Goal: Task Accomplishment & Management: Manage account settings

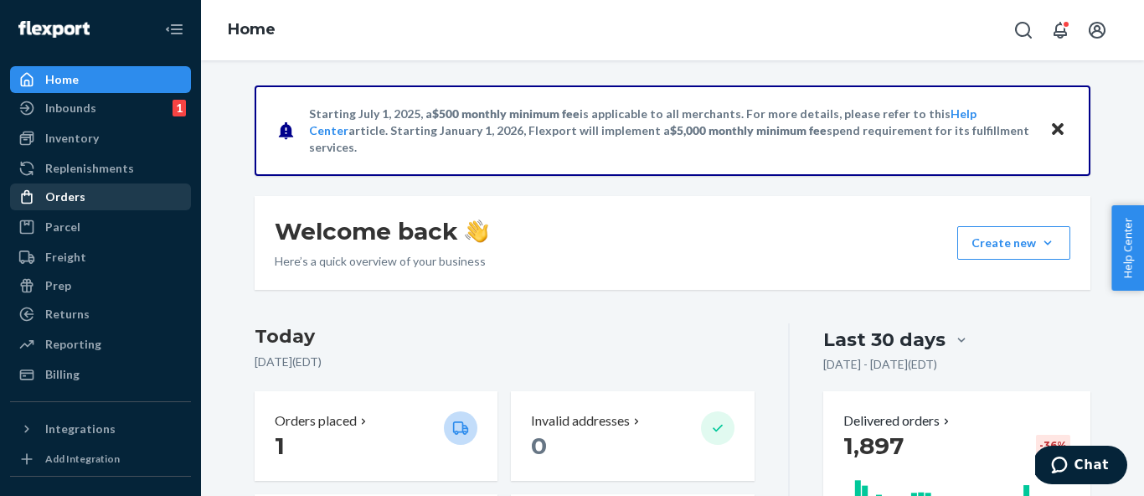
click at [110, 201] on div "Orders" at bounding box center [101, 196] width 178 height 23
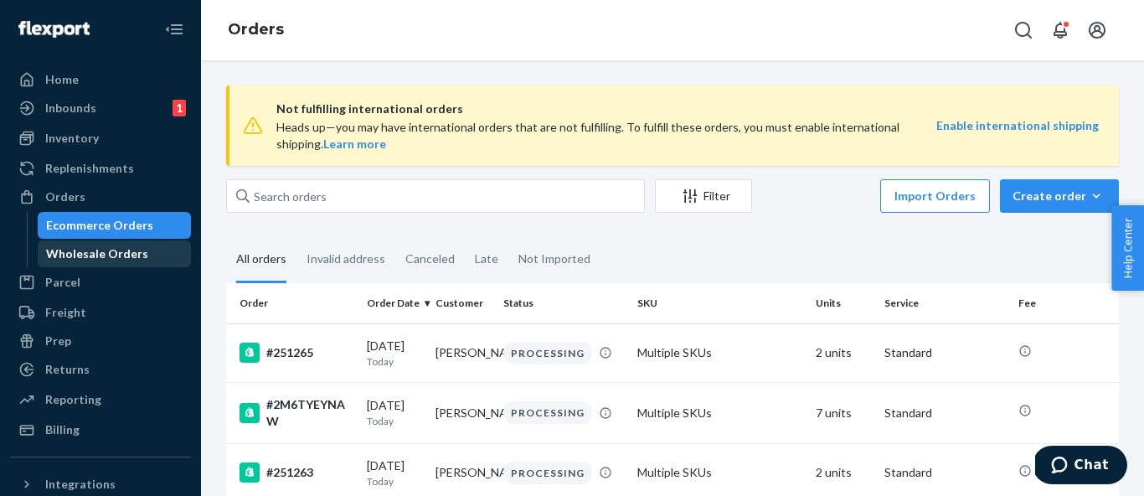
click at [96, 253] on div "Wholesale Orders" at bounding box center [97, 253] width 102 height 17
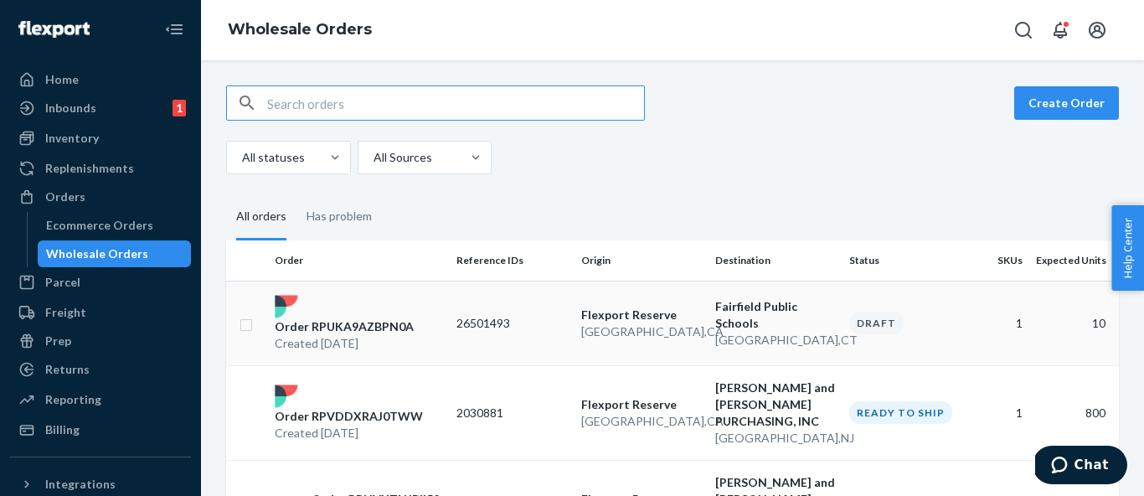
click at [382, 326] on p "Order RPUKA9AZBPN0A" at bounding box center [344, 326] width 139 height 17
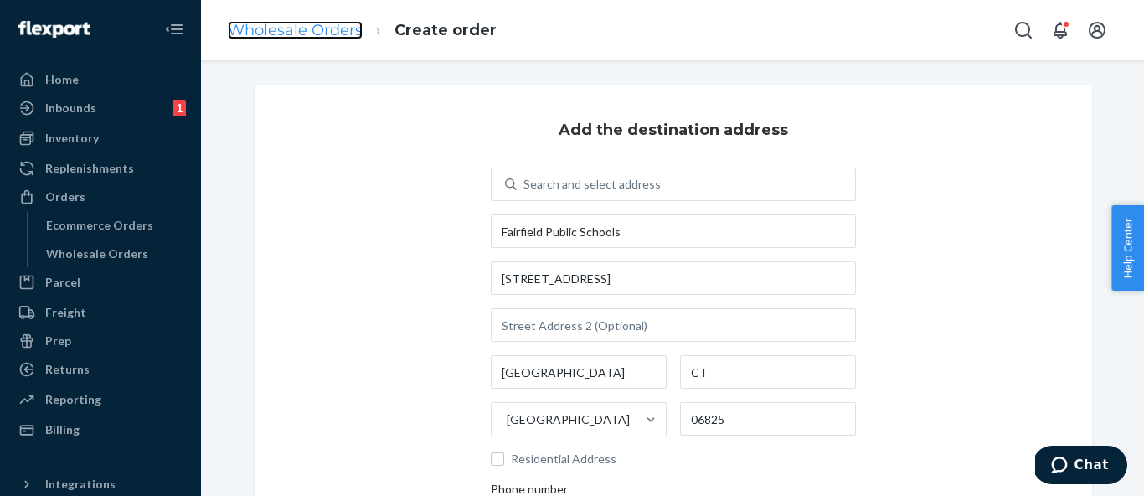
click at [315, 28] on link "Wholesale Orders" at bounding box center [295, 30] width 135 height 18
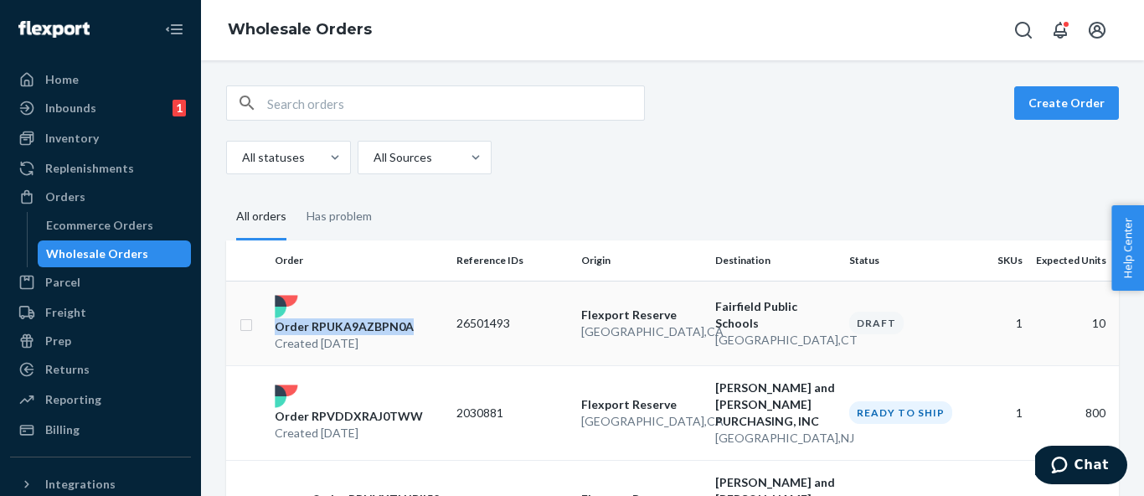
drag, startPoint x: 422, startPoint y: 326, endPoint x: 273, endPoint y: 332, distance: 149.2
click at [273, 332] on div "Order RPUKA9AZBPN0A Created [DATE]" at bounding box center [359, 323] width 182 height 57
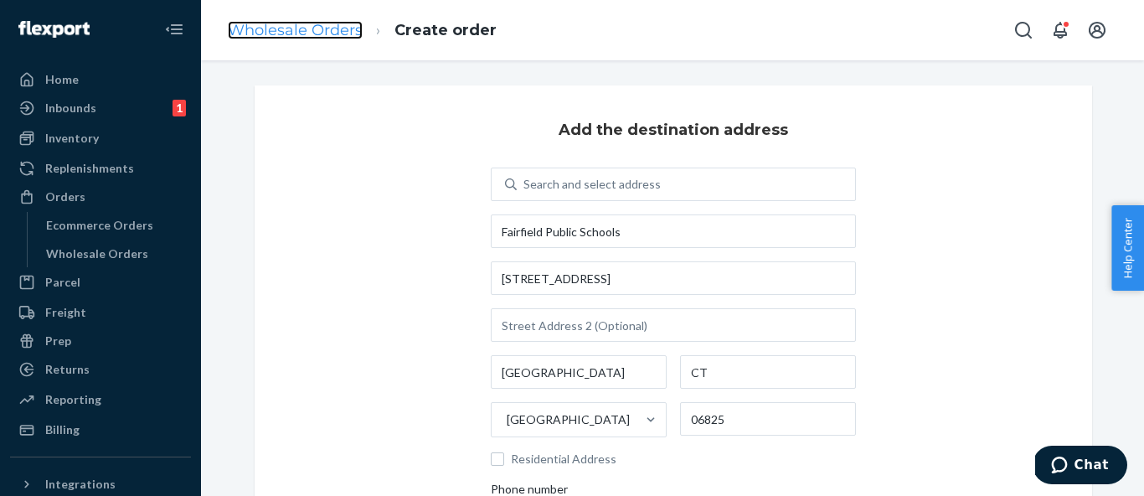
click at [310, 28] on link "Wholesale Orders" at bounding box center [295, 30] width 135 height 18
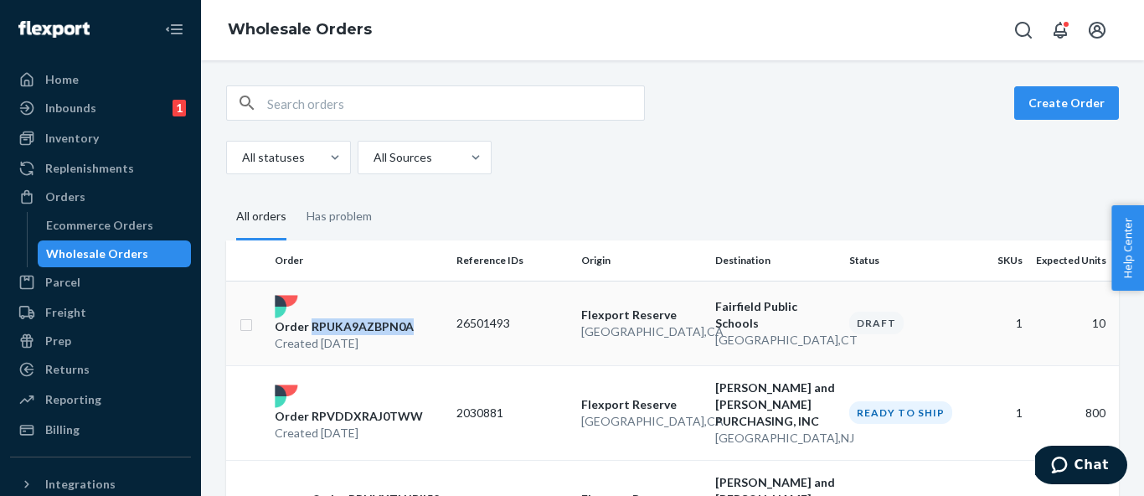
drag, startPoint x: 420, startPoint y: 323, endPoint x: 312, endPoint y: 327, distance: 108.1
click at [312, 327] on div "Order RPUKA9AZBPN0A Created [DATE]" at bounding box center [359, 323] width 182 height 57
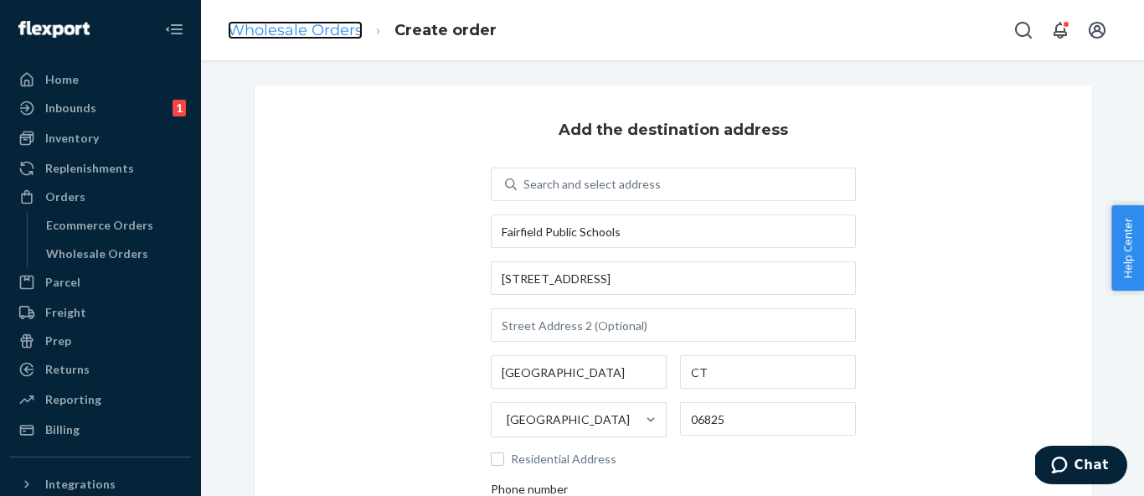
click at [288, 26] on link "Wholesale Orders" at bounding box center [295, 30] width 135 height 18
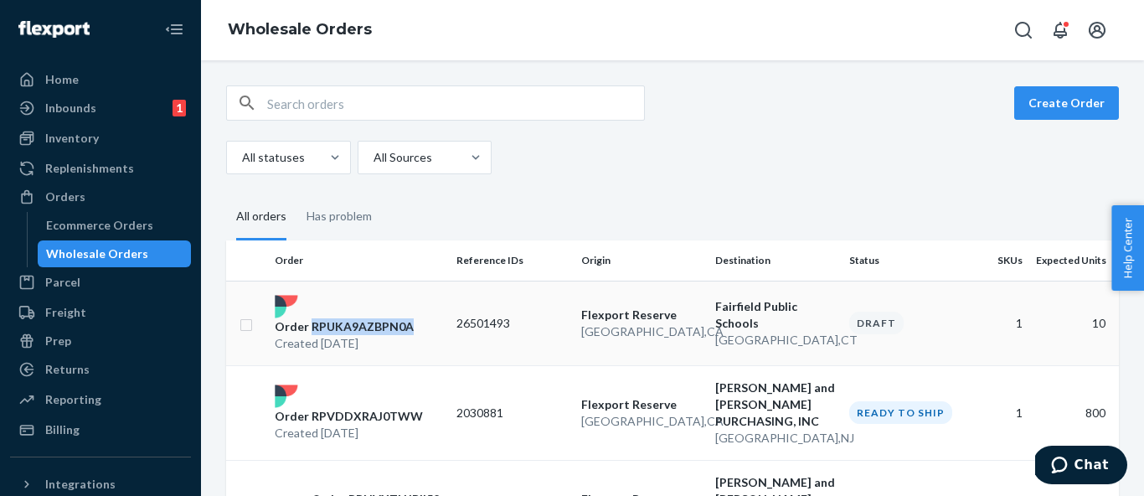
drag, startPoint x: 433, startPoint y: 332, endPoint x: 312, endPoint y: 332, distance: 120.6
click at [312, 332] on div "Order RPUKA9AZBPN0A Created [DATE]" at bounding box center [359, 323] width 182 height 57
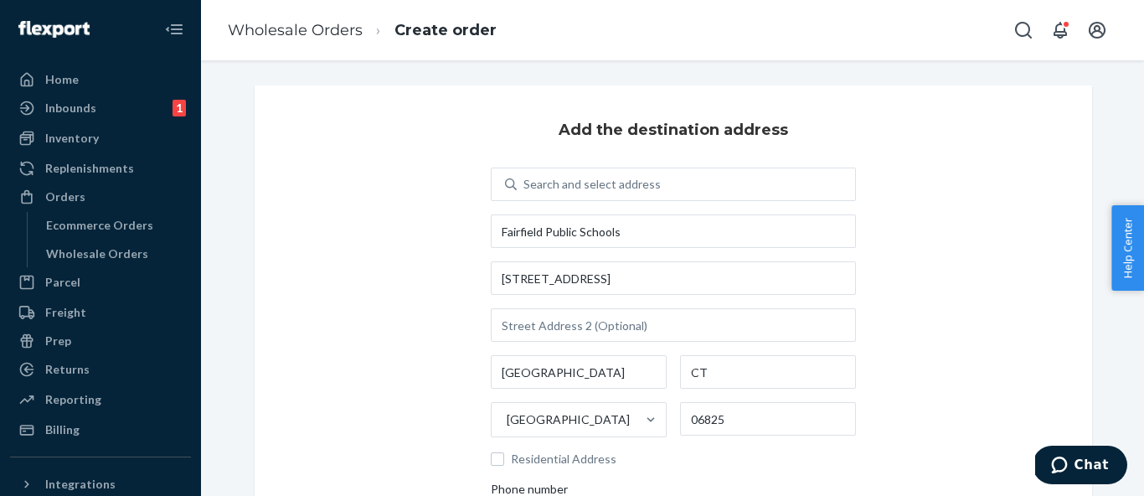
scroll to position [309, 0]
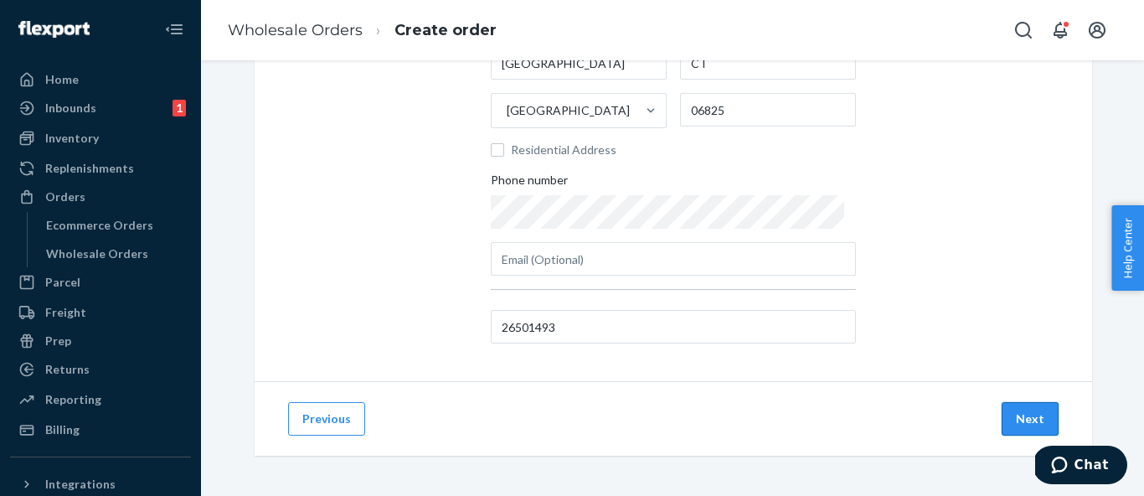
click at [1033, 424] on button "Next" at bounding box center [1030, 418] width 57 height 33
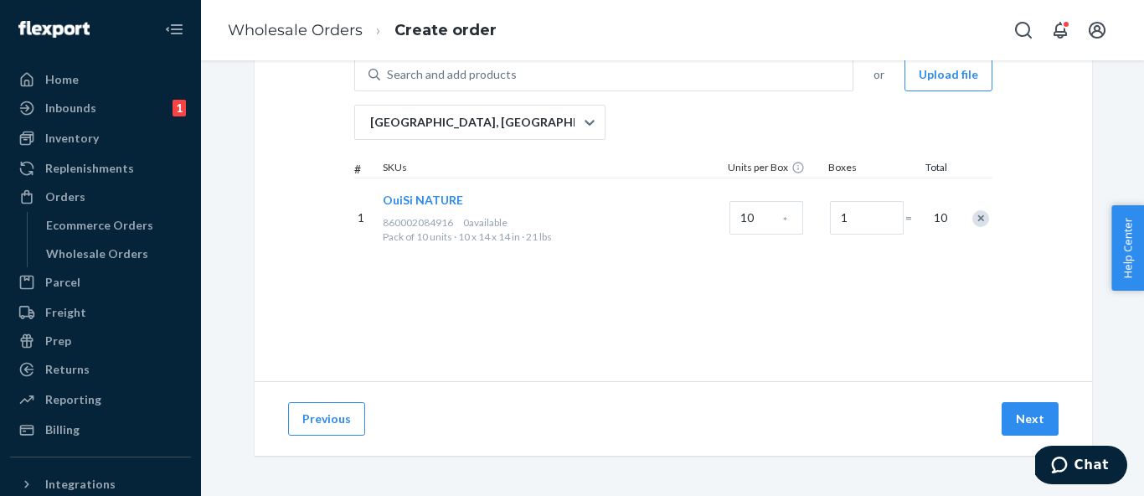
scroll to position [133, 0]
click at [1031, 420] on button "Next" at bounding box center [1030, 418] width 57 height 33
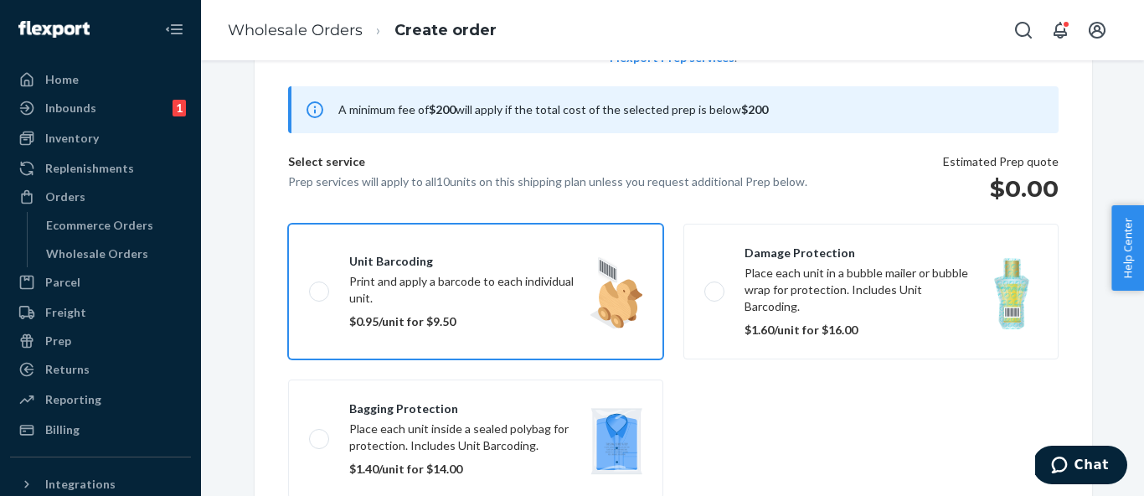
click at [499, 276] on label "Unit barcoding Print and apply a barcode to each individual unit. $0.95/unit fo…" at bounding box center [475, 292] width 375 height 136
click at [320, 286] on input "Unit barcoding Print and apply a barcode to each individual unit. $0.95/unit fo…" at bounding box center [314, 291] width 11 height 11
click at [499, 276] on label "Unit barcoding Print and apply a barcode to each individual unit. $0.95/unit fo…" at bounding box center [475, 292] width 375 height 136
click at [320, 286] on input "Unit barcoding Print and apply a barcode to each individual unit. $0.95/unit fo…" at bounding box center [314, 291] width 11 height 11
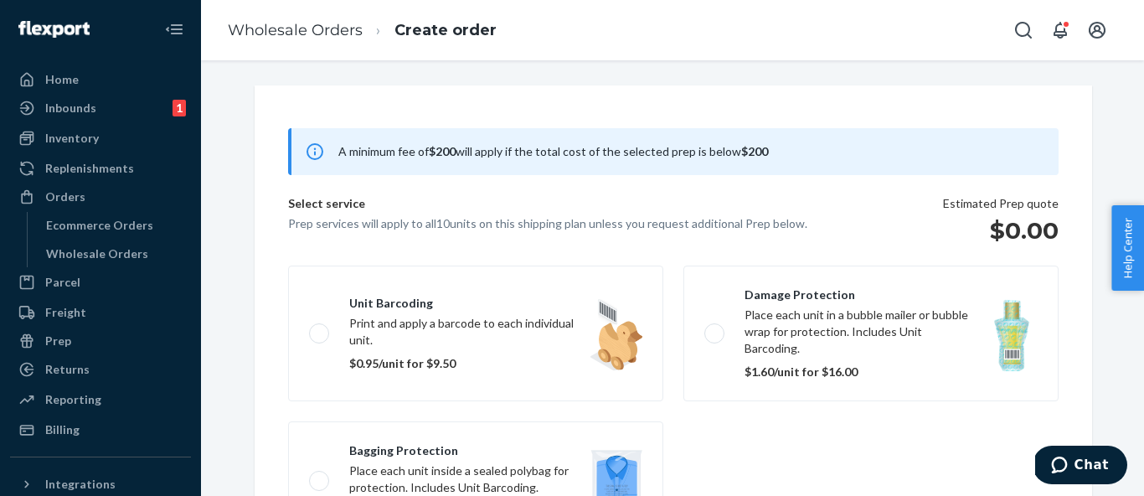
scroll to position [109, 0]
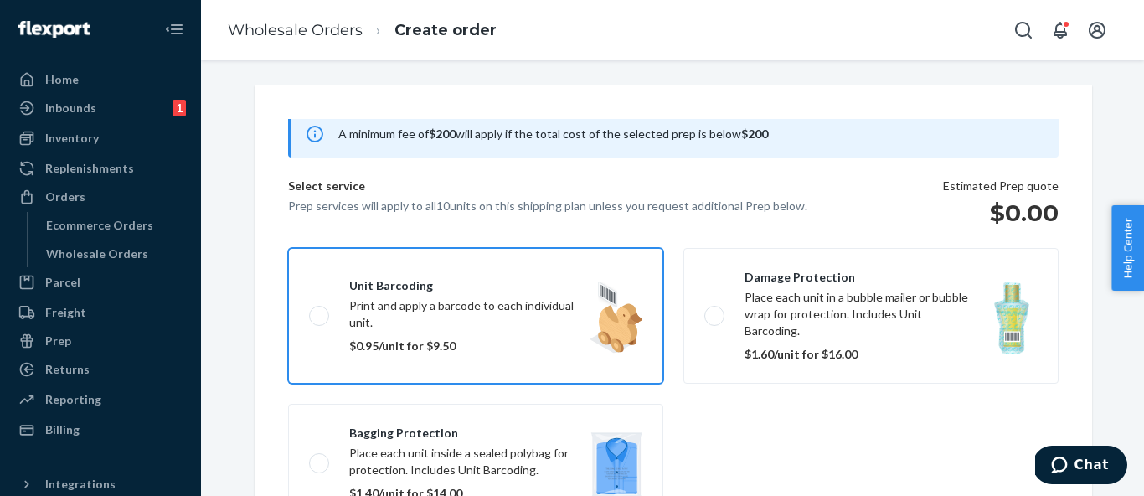
click at [531, 324] on label "Unit barcoding Print and apply a barcode to each individual unit. $0.95/unit fo…" at bounding box center [475, 316] width 375 height 136
click at [320, 321] on input "Unit barcoding Print and apply a barcode to each individual unit. $0.95/unit fo…" at bounding box center [314, 315] width 11 height 11
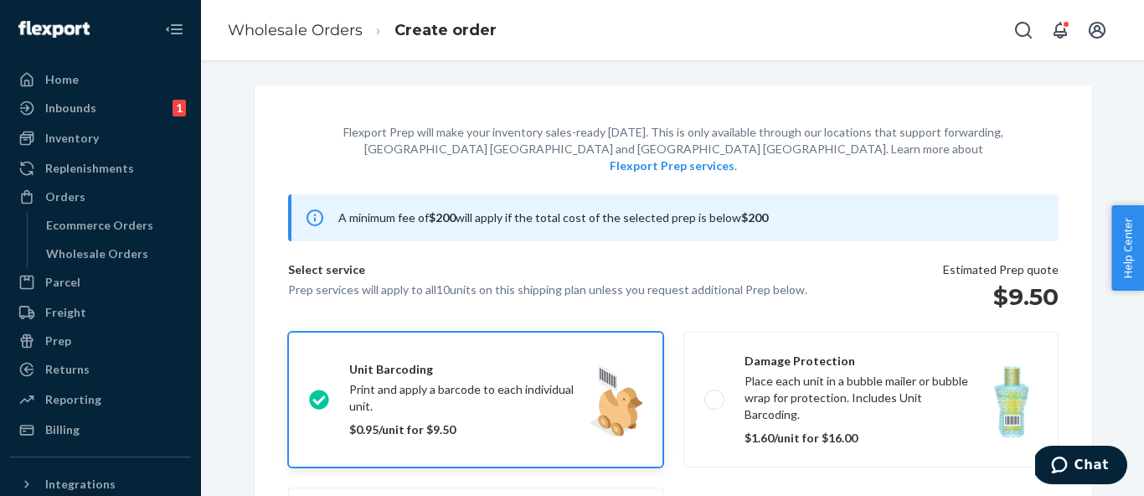
scroll to position [0, 0]
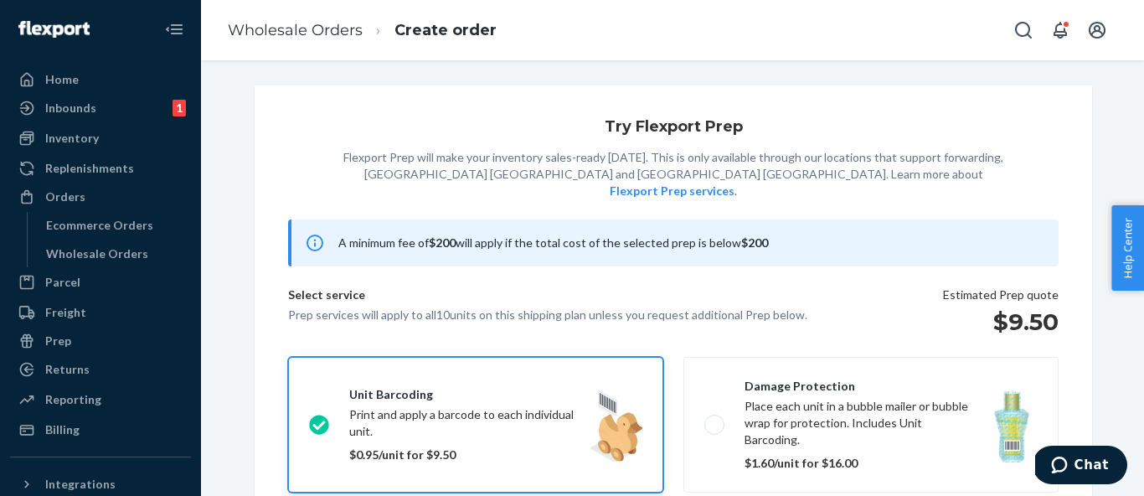
click at [499, 384] on label "Unit barcoding Print and apply a barcode to each individual unit. $0.95/unit fo…" at bounding box center [475, 425] width 375 height 136
click at [320, 419] on input "Unit barcoding Print and apply a barcode to each individual unit. $0.95/unit fo…" at bounding box center [314, 424] width 11 height 11
checkbox input "false"
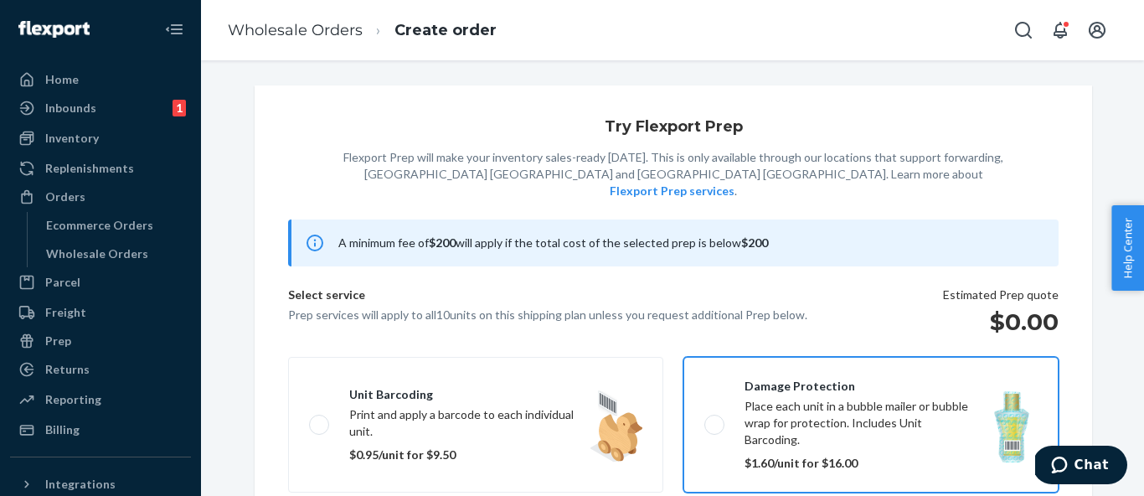
click at [780, 419] on label "Damage protection Place each unit in a bubble mailer or bubble wrap for protect…" at bounding box center [870, 425] width 375 height 136
click at [715, 419] on input "Damage protection Place each unit in a bubble mailer or bubble wrap for protect…" at bounding box center [709, 424] width 11 height 11
checkbox input "true"
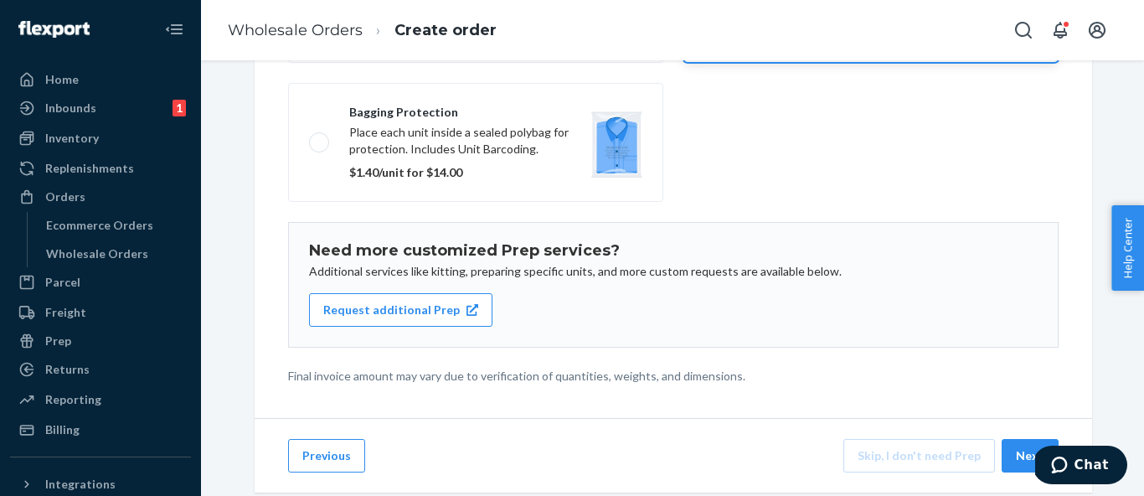
scroll to position [358, 0]
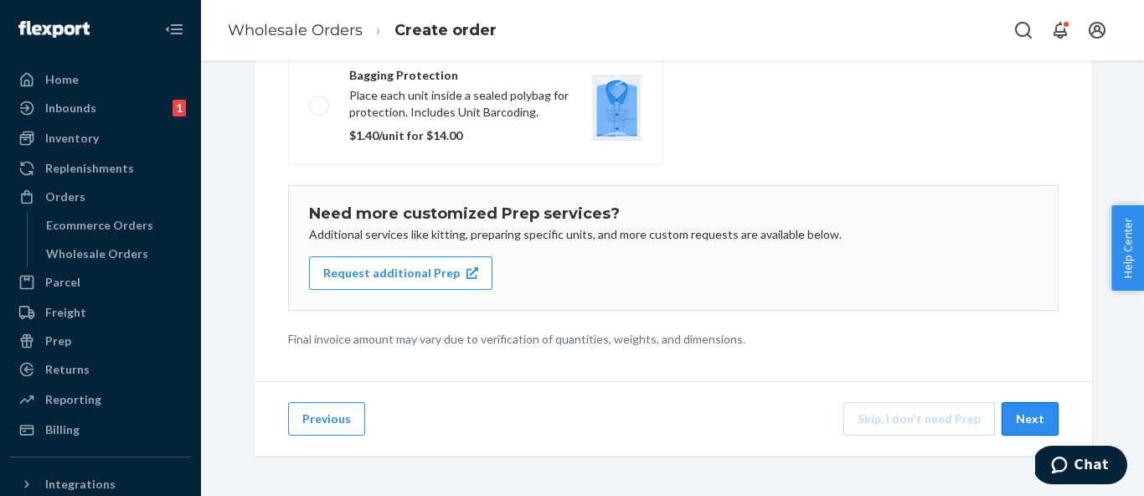
click at [1035, 416] on button "Next" at bounding box center [1030, 418] width 57 height 33
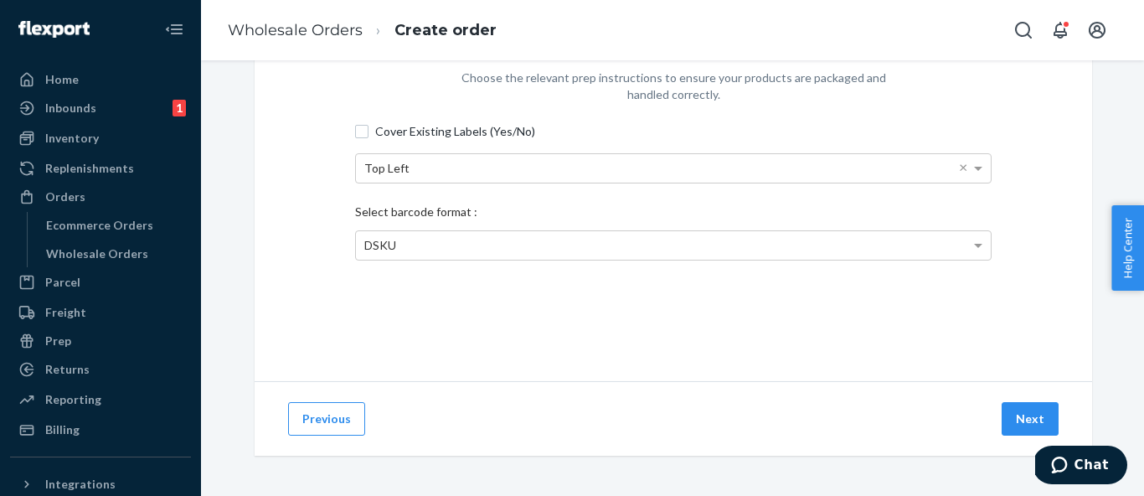
scroll to position [133, 0]
click at [1033, 420] on button "Next" at bounding box center [1030, 418] width 57 height 33
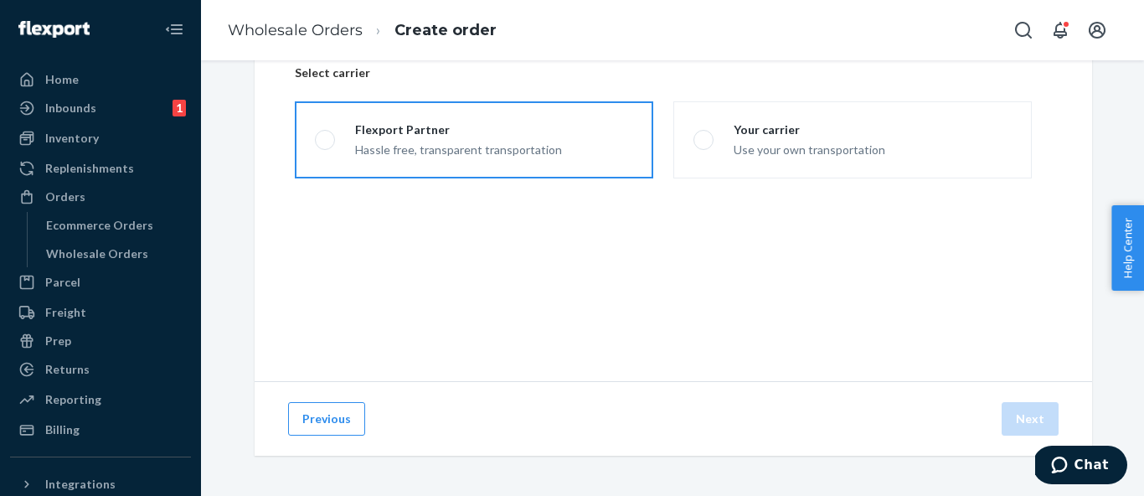
click at [504, 152] on div "Hassle free, transparent transportation" at bounding box center [458, 148] width 207 height 20
click at [326, 146] on input "Flexport Partner Hassle free, transparent transportation" at bounding box center [320, 140] width 11 height 11
radio input "true"
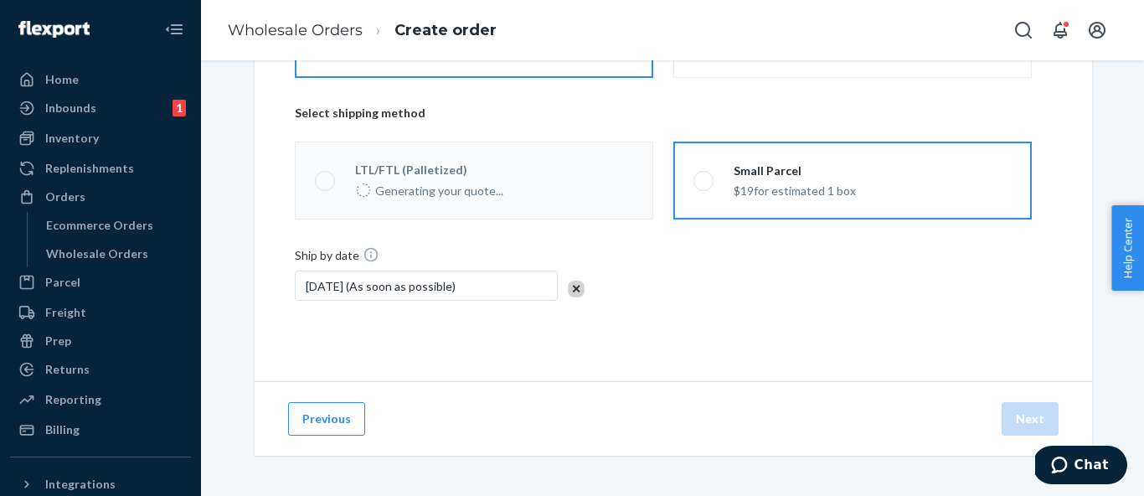
scroll to position [233, 0]
click at [858, 194] on label "Small Parcel $19 for estimated 1 box" at bounding box center [852, 180] width 358 height 77
click at [704, 187] on input "Small Parcel $19 for estimated 1 box" at bounding box center [698, 181] width 11 height 11
radio input "true"
click at [1041, 410] on button "Next" at bounding box center [1030, 418] width 57 height 33
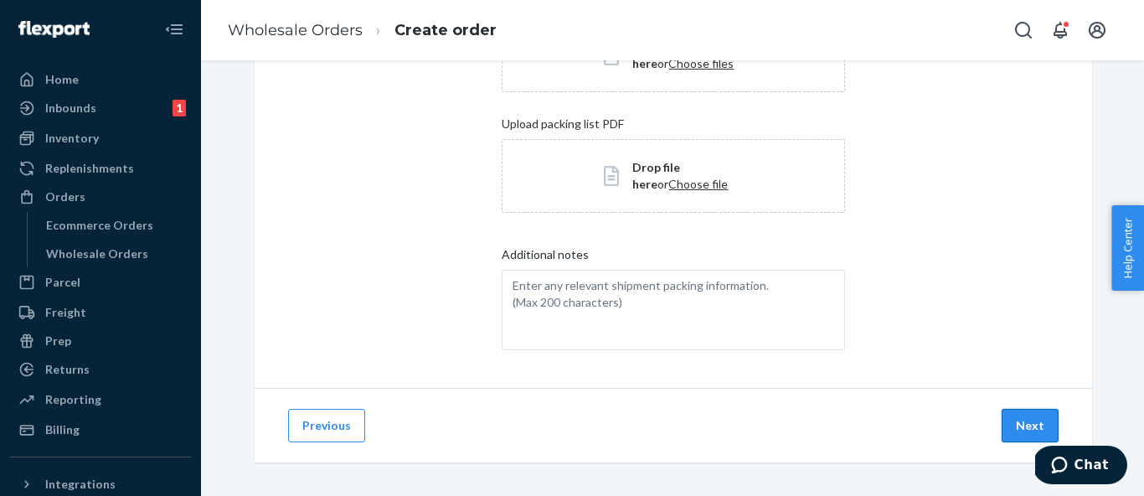
click at [1033, 430] on button "Next" at bounding box center [1030, 425] width 57 height 33
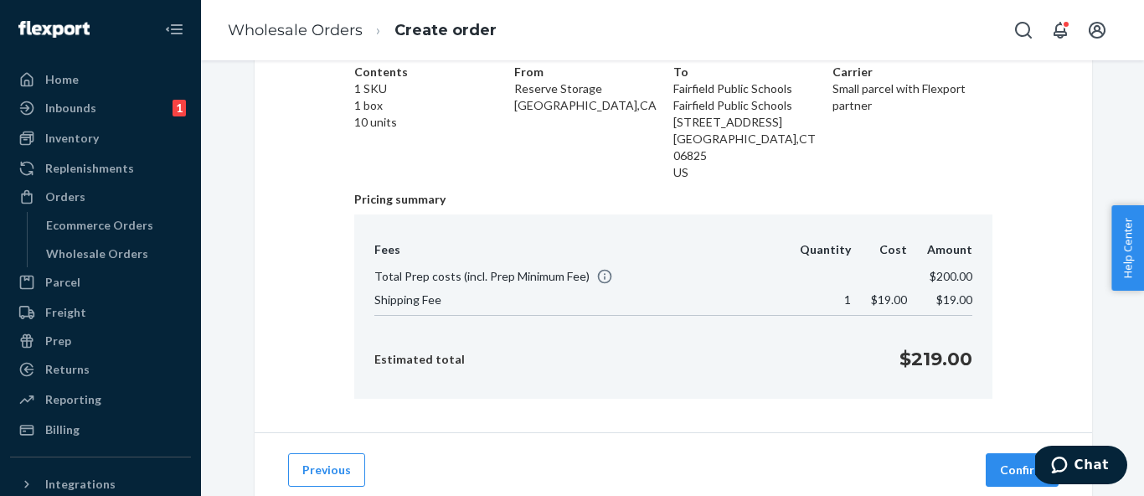
scroll to position [138, 0]
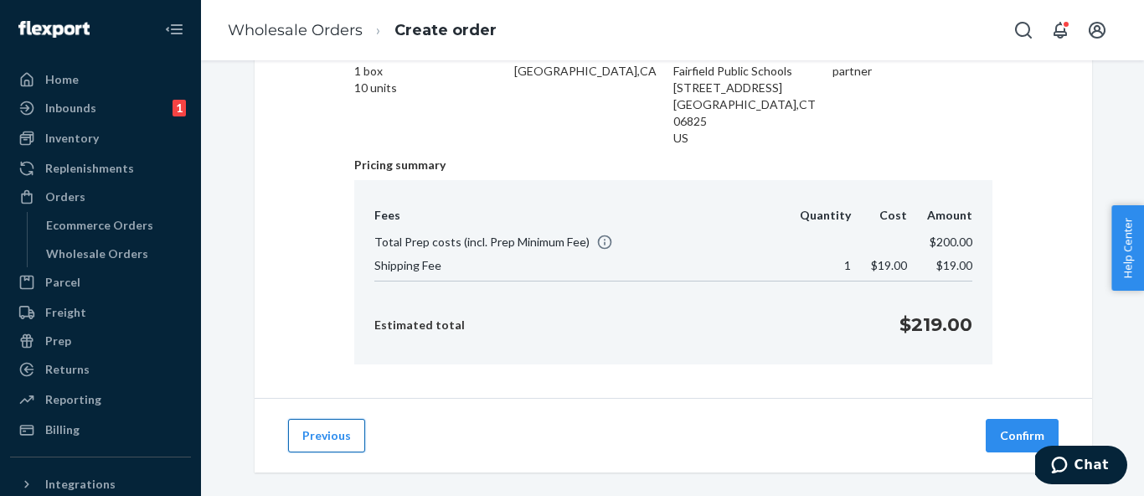
click at [332, 425] on button "Previous" at bounding box center [326, 435] width 77 height 33
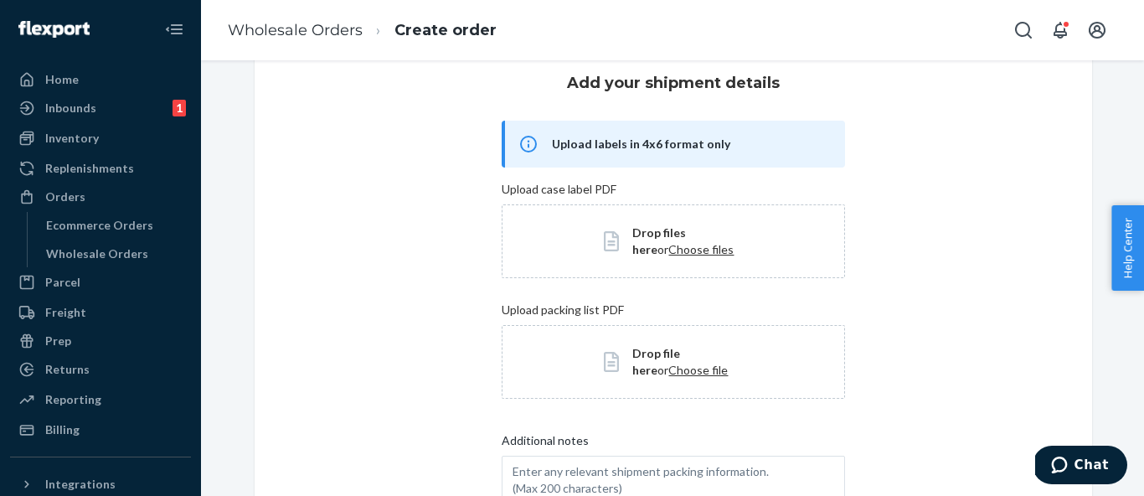
scroll to position [0, 0]
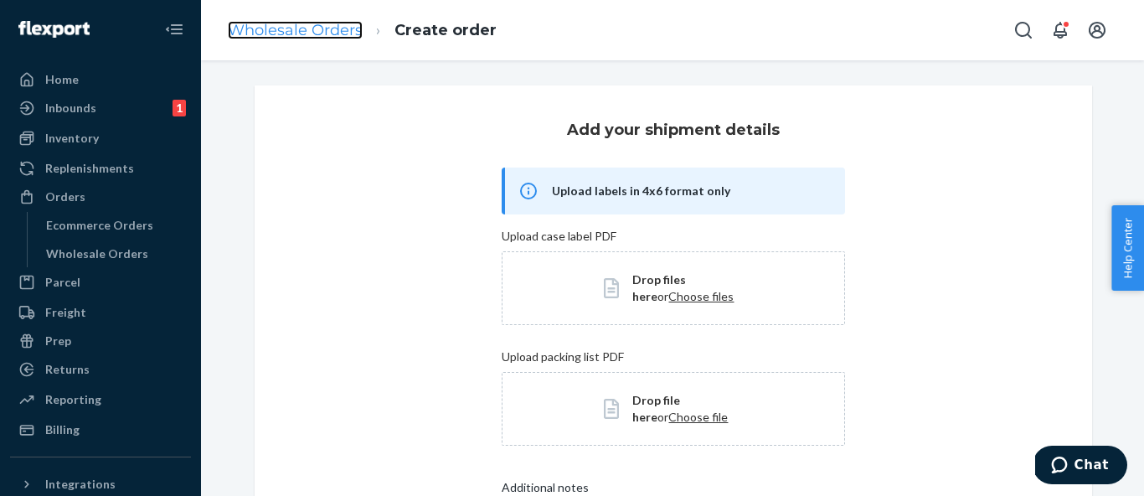
click at [313, 25] on link "Wholesale Orders" at bounding box center [295, 30] width 135 height 18
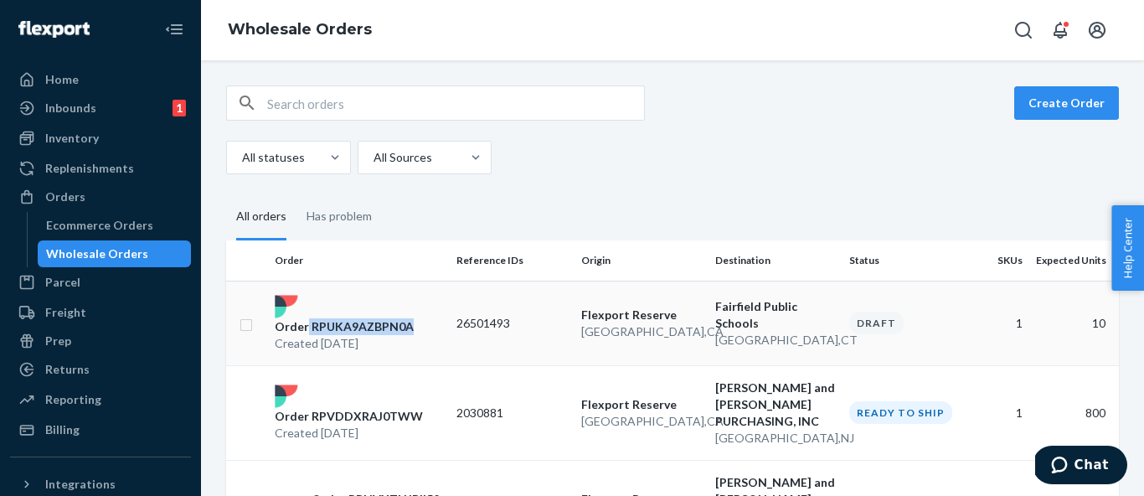
drag, startPoint x: 431, startPoint y: 322, endPoint x: 307, endPoint y: 325, distance: 124.8
click at [307, 325] on div "Order RPUKA9AZBPN0A Created [DATE]" at bounding box center [359, 323] width 182 height 57
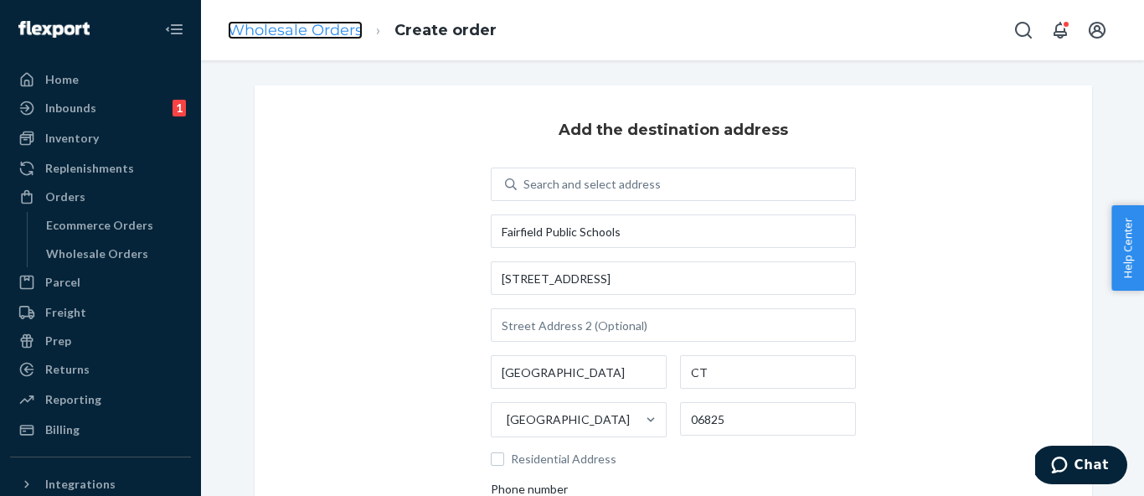
click at [296, 25] on link "Wholesale Orders" at bounding box center [295, 30] width 135 height 18
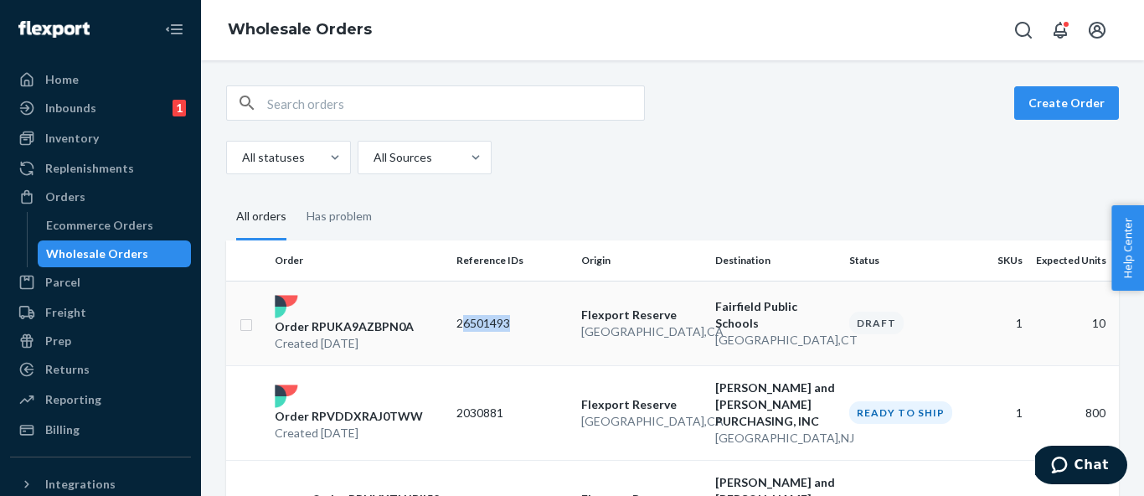
drag, startPoint x: 543, startPoint y: 315, endPoint x: 507, endPoint y: 325, distance: 37.4
click at [507, 325] on p "26501493" at bounding box center [511, 323] width 111 height 17
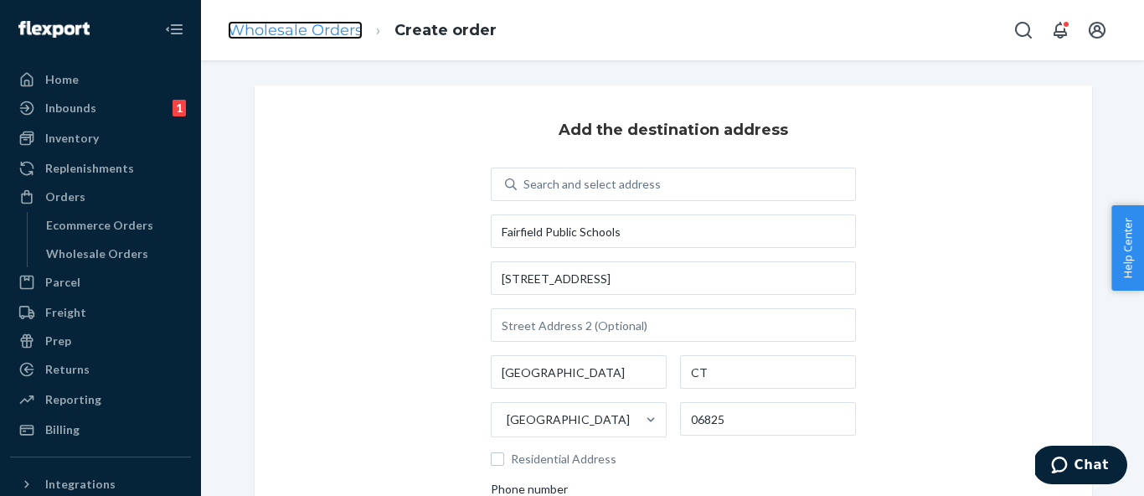
click at [334, 30] on link "Wholesale Orders" at bounding box center [295, 30] width 135 height 18
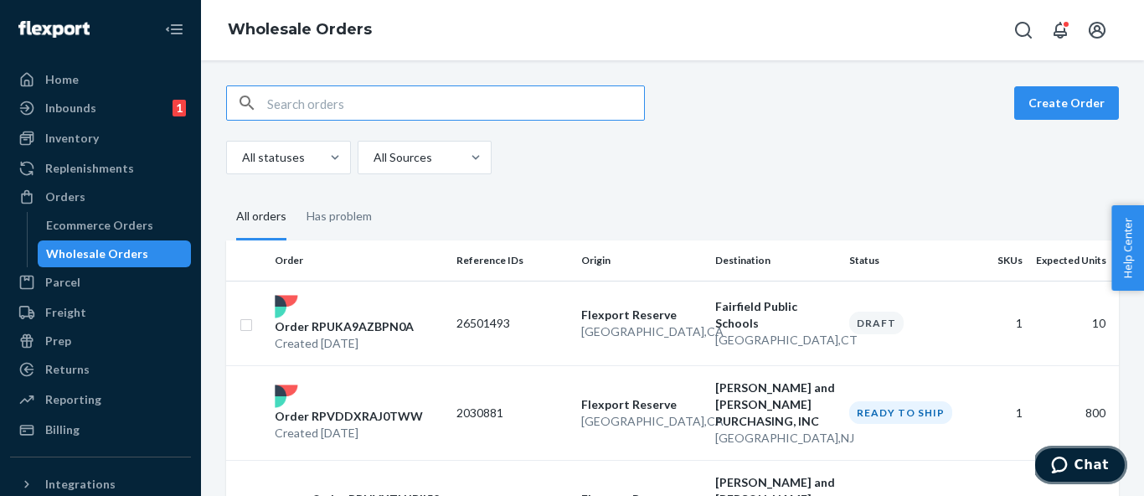
click at [1091, 468] on span "Chat" at bounding box center [1091, 464] width 34 height 15
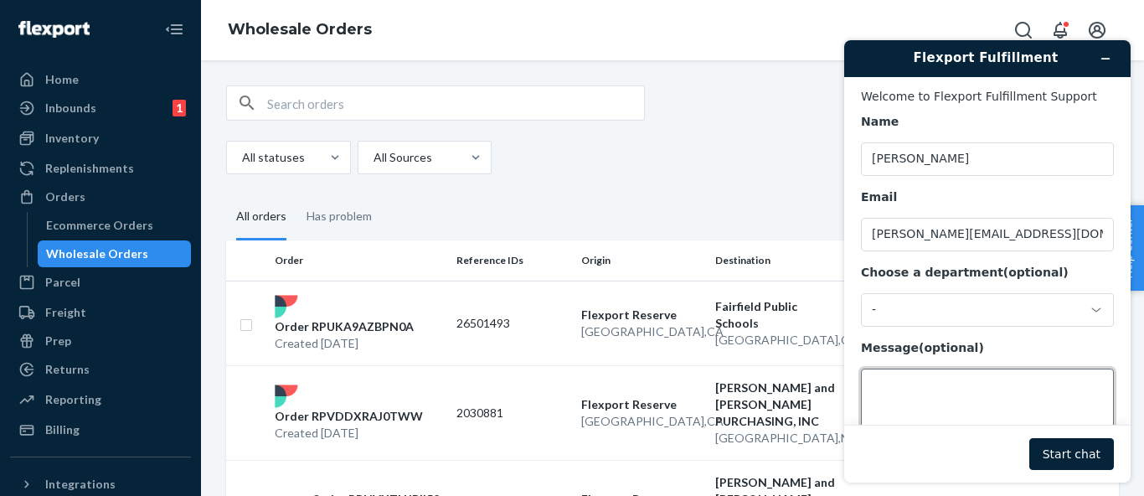
click at [950, 390] on textarea "Message (optional)" at bounding box center [987, 415] width 253 height 94
paste textarea "Is this correct (image below)? Have they changed the appearance of the order fo…"
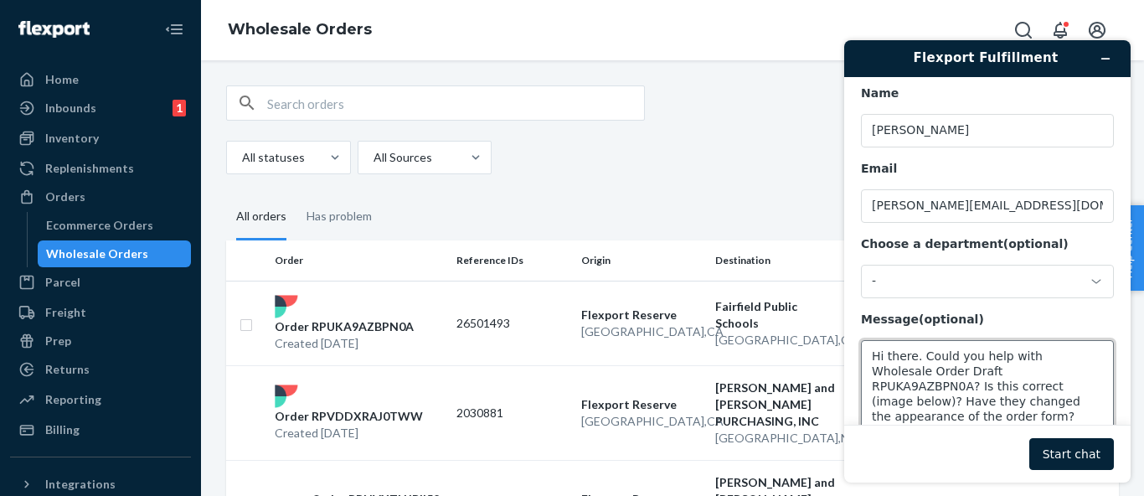
click at [985, 389] on textarea "Hi there. Could you help with Wholesale Order Draft RPUKA9AZBPN0A? Is this corr…" at bounding box center [987, 387] width 253 height 94
click at [1017, 384] on textarea "Hi there. Could you help with Wholesale Order Draft RPUKA9AZBPN0A? Is this corr…" at bounding box center [987, 387] width 253 height 94
click at [1059, 410] on textarea "Hi there. Could you help with Wholesale Order Draft RPUKA9AZBPN0A? Is this corr…" at bounding box center [987, 387] width 253 height 94
type textarea "Hi there. Could you help with Wholesale Order Draft RPUKA9AZBPN0A? Is this corr…"
click at [1083, 460] on button "Start chat" at bounding box center [1071, 454] width 85 height 32
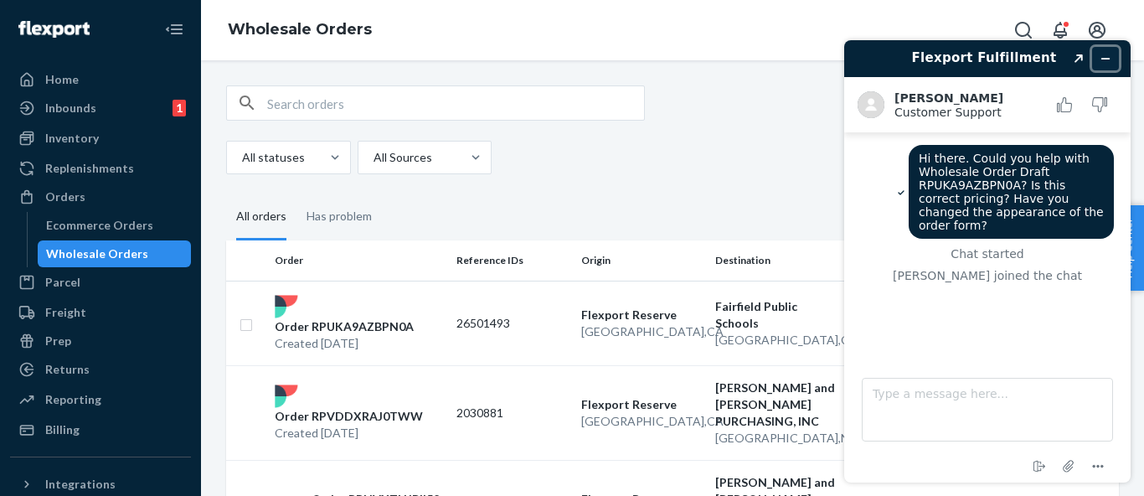
click at [1108, 59] on icon "Minimize widget" at bounding box center [1106, 59] width 8 height 0
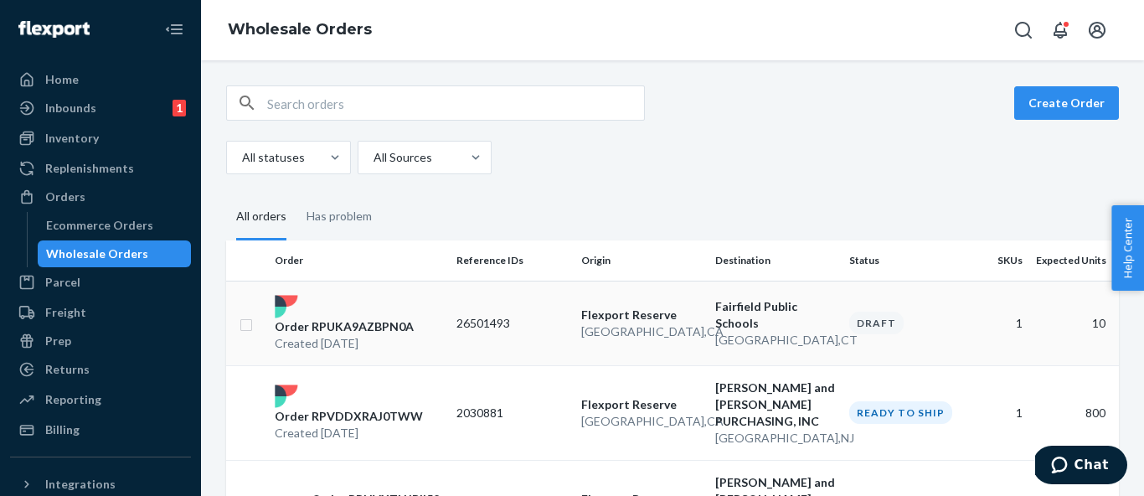
click at [524, 347] on td "26501493" at bounding box center [512, 323] width 125 height 85
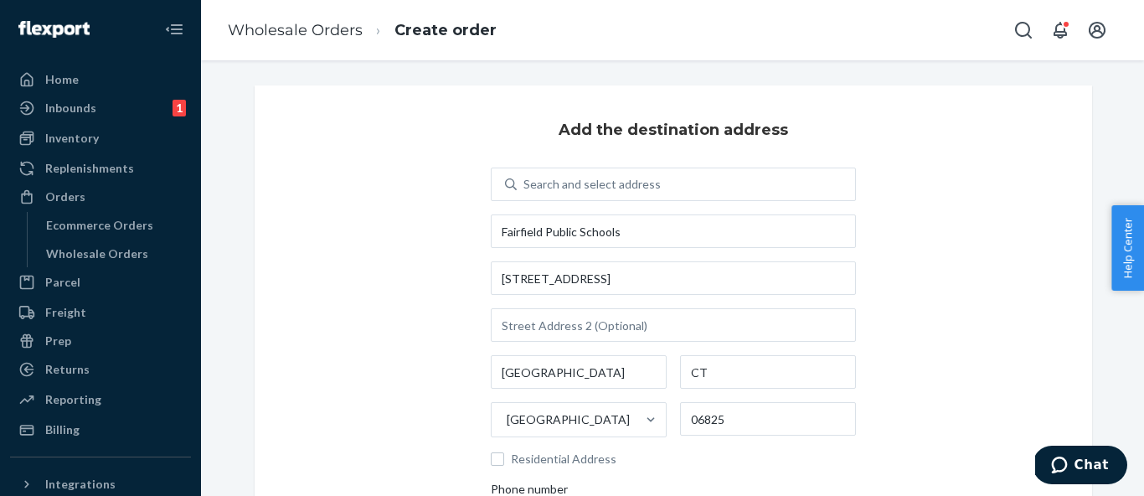
scroll to position [309, 0]
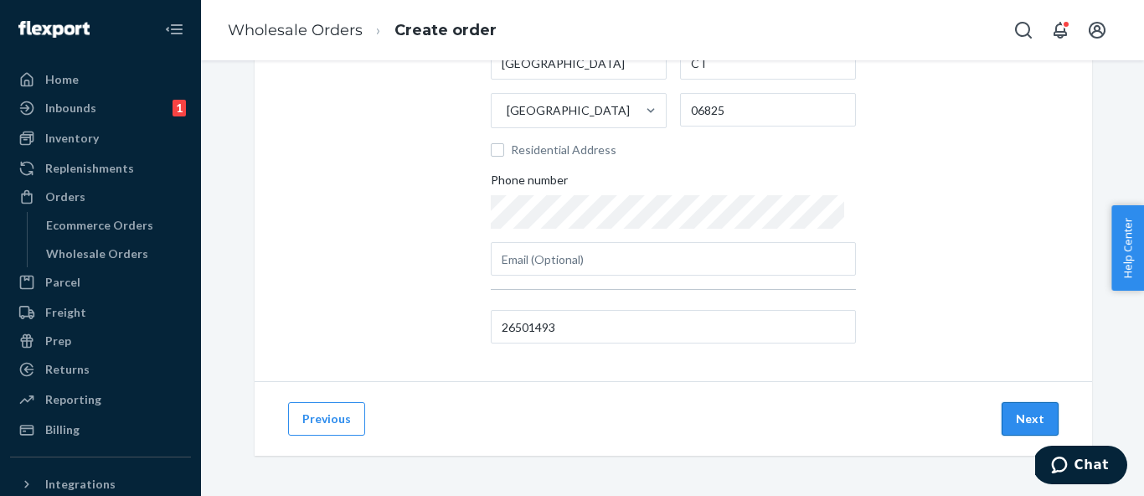
click at [1023, 414] on button "Next" at bounding box center [1030, 418] width 57 height 33
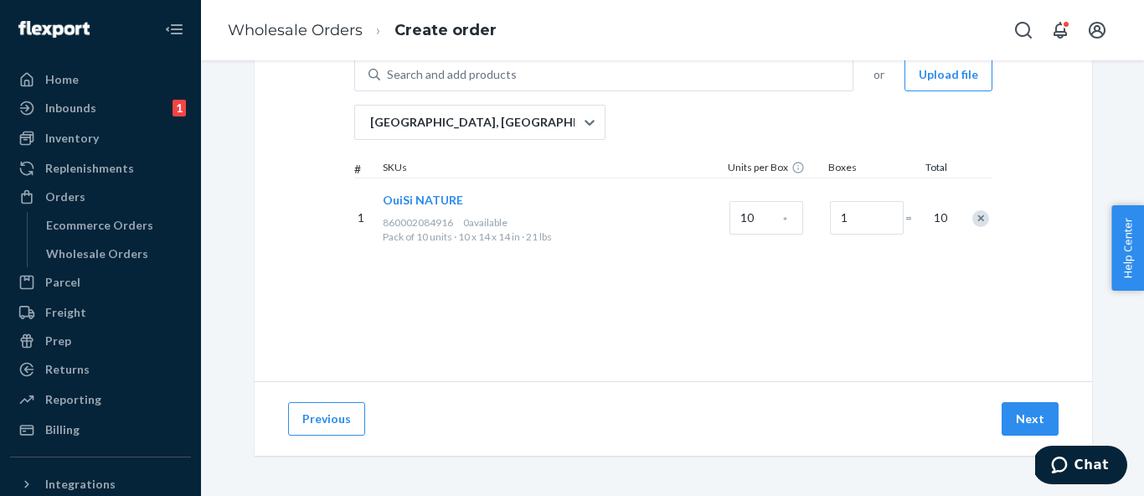
scroll to position [133, 0]
click at [1023, 414] on button "Next" at bounding box center [1030, 418] width 57 height 33
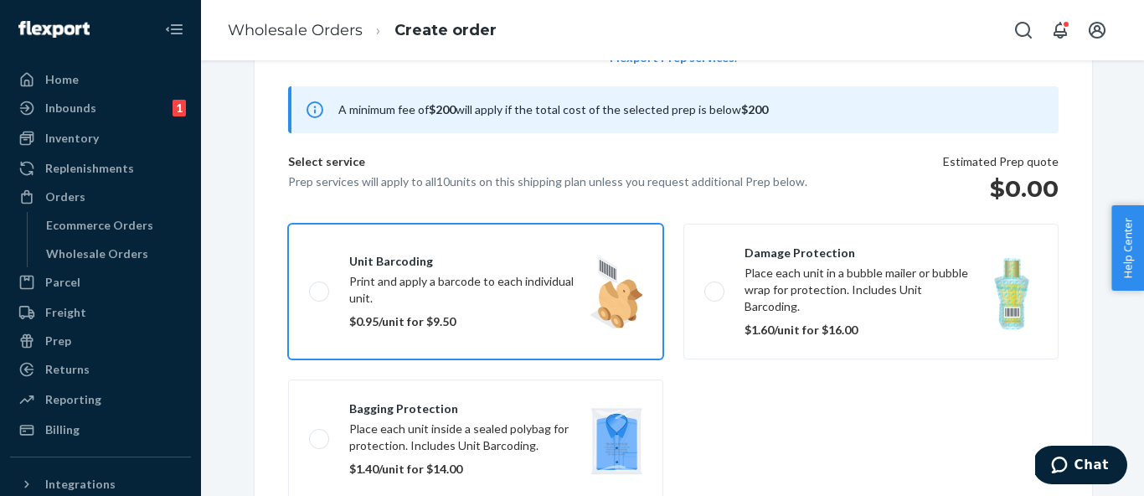
click at [407, 268] on label "Unit barcoding Print and apply a barcode to each individual unit. $0.95/unit fo…" at bounding box center [475, 292] width 375 height 136
click at [320, 286] on input "Unit barcoding Print and apply a barcode to each individual unit. $0.95/unit fo…" at bounding box center [314, 291] width 11 height 11
checkbox input "true"
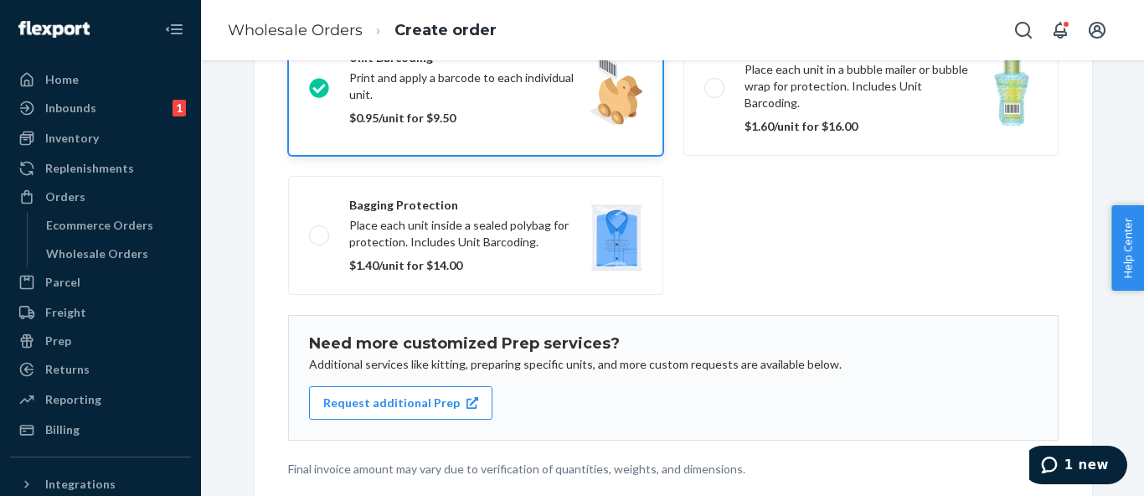
scroll to position [358, 0]
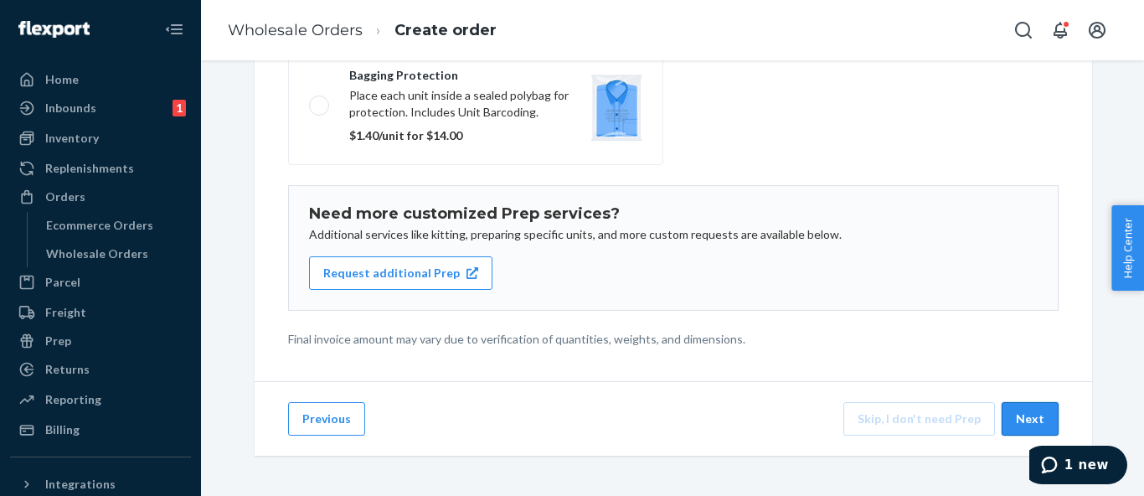
click at [1023, 417] on button "Next" at bounding box center [1030, 418] width 57 height 33
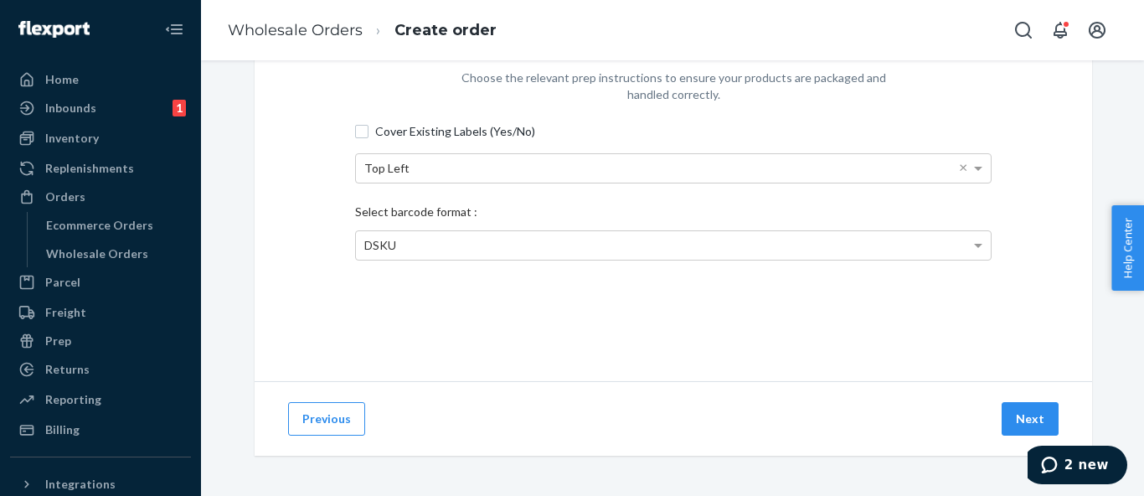
scroll to position [133, 0]
click at [1023, 417] on button "Next" at bounding box center [1030, 418] width 57 height 33
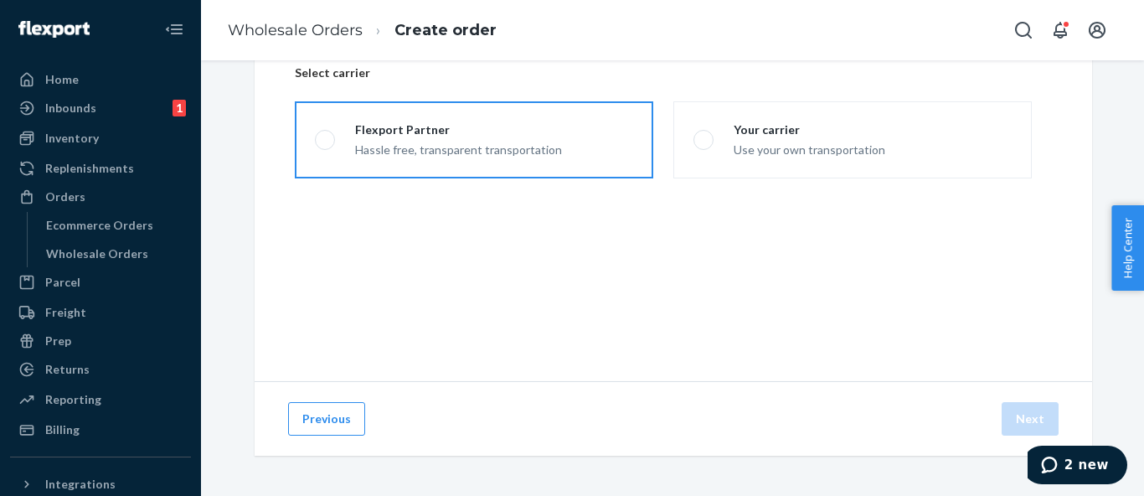
click at [471, 141] on div "Hassle free, transparent transportation" at bounding box center [458, 148] width 207 height 20
click at [326, 141] on input "Flexport Partner Hassle free, transparent transportation" at bounding box center [320, 140] width 11 height 11
radio input "true"
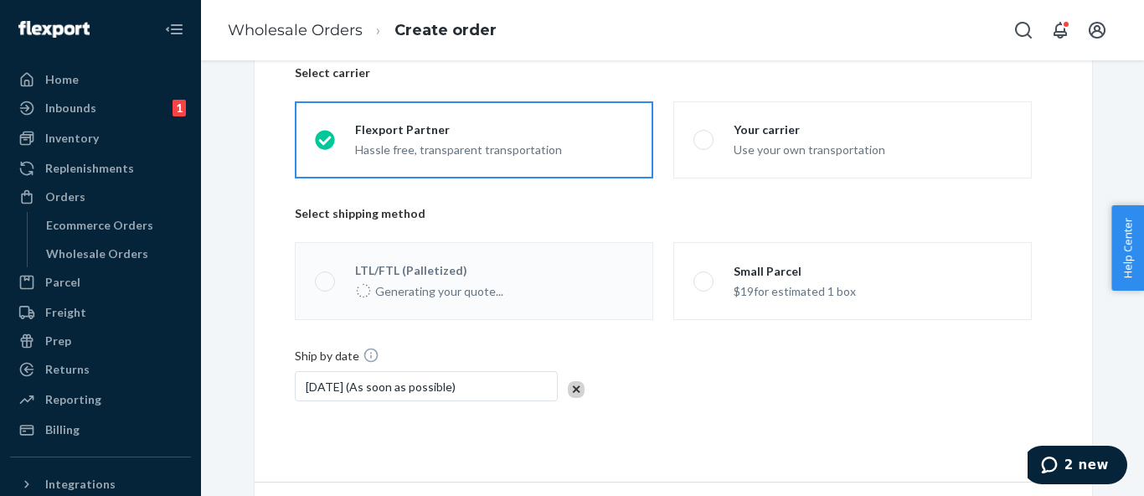
scroll to position [234, 0]
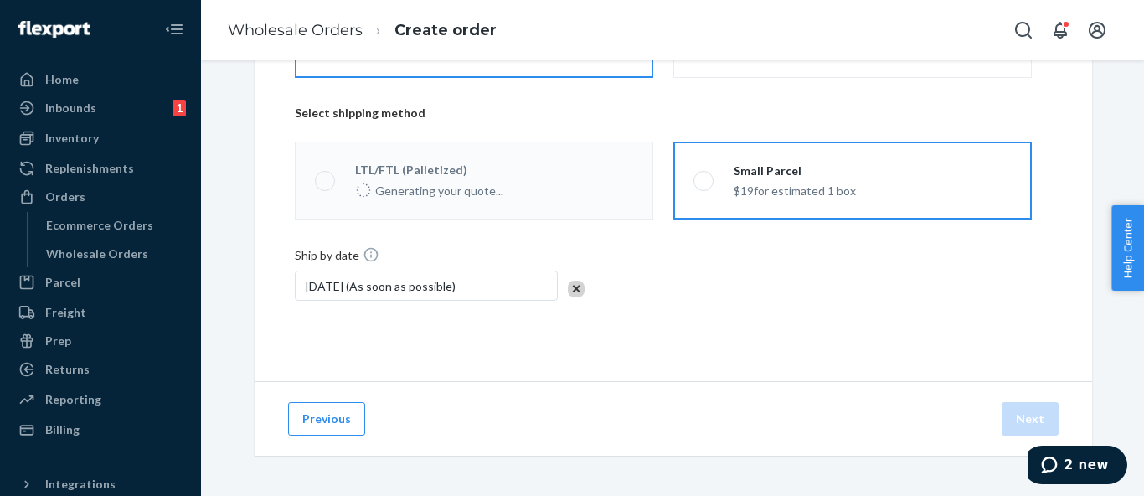
click at [753, 188] on div "$19 for estimated 1 box" at bounding box center [795, 189] width 122 height 20
click at [704, 186] on input "Small Parcel $19 for estimated 1 box" at bounding box center [698, 180] width 11 height 11
radio input "true"
click at [1019, 410] on button "Next" at bounding box center [1030, 418] width 57 height 33
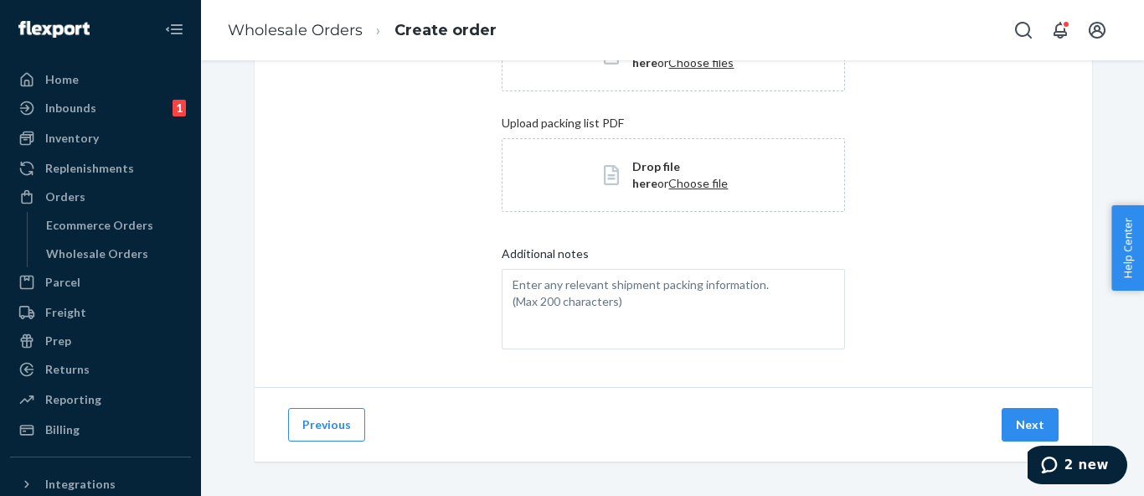
click at [1019, 410] on button "Next" at bounding box center [1030, 424] width 57 height 33
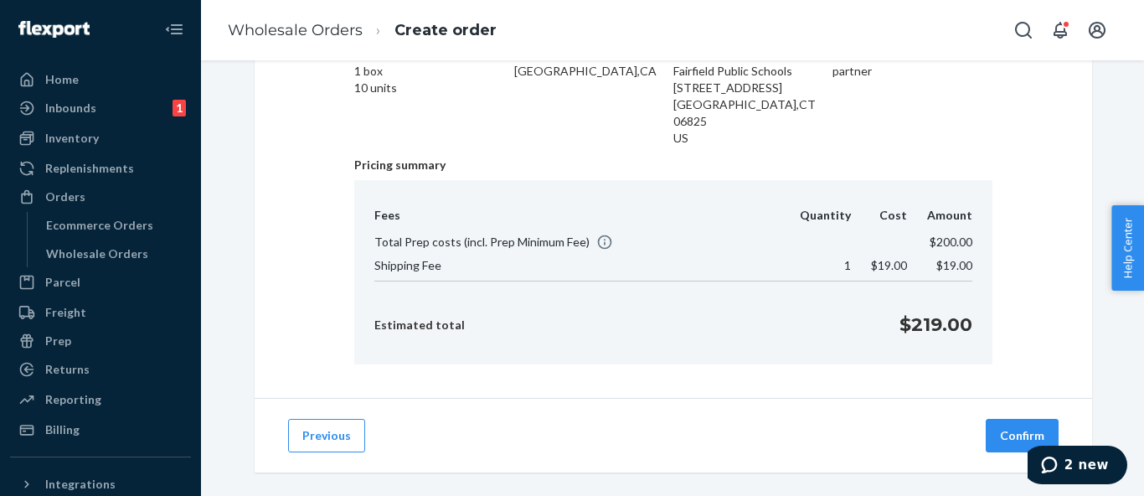
scroll to position [0, 0]
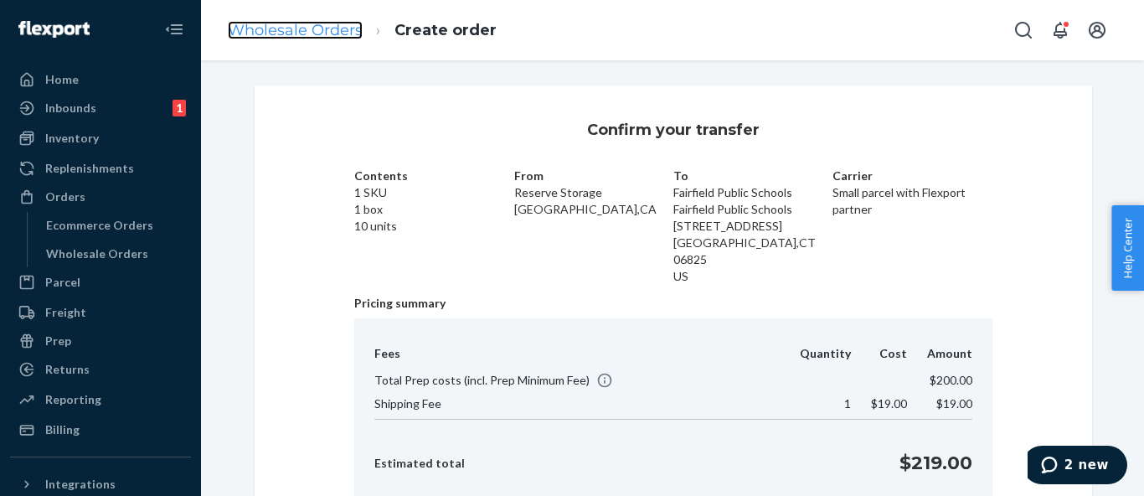
click at [291, 21] on link "Wholesale Orders" at bounding box center [295, 30] width 135 height 18
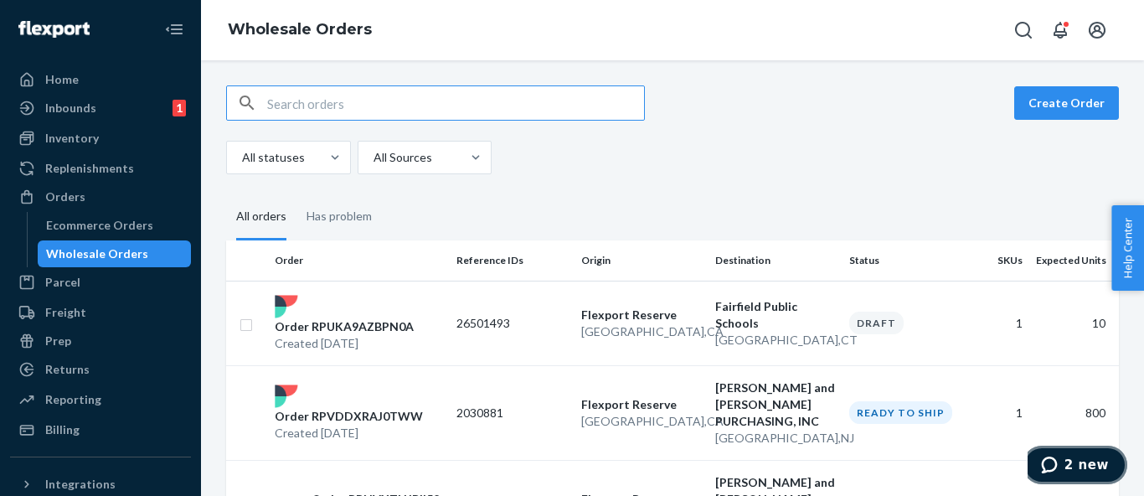
click at [1078, 453] on button "2 new" at bounding box center [1075, 465] width 105 height 39
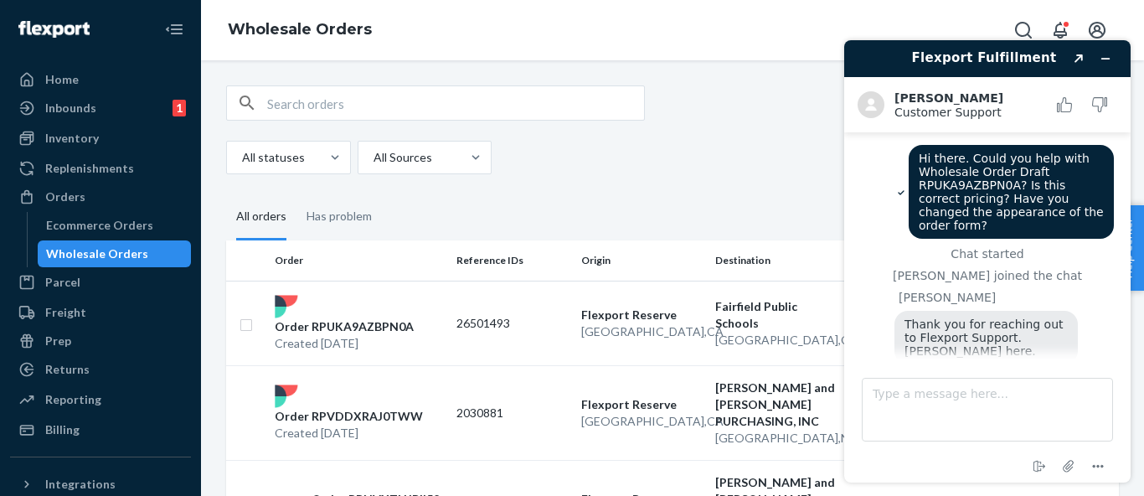
scroll to position [48, 0]
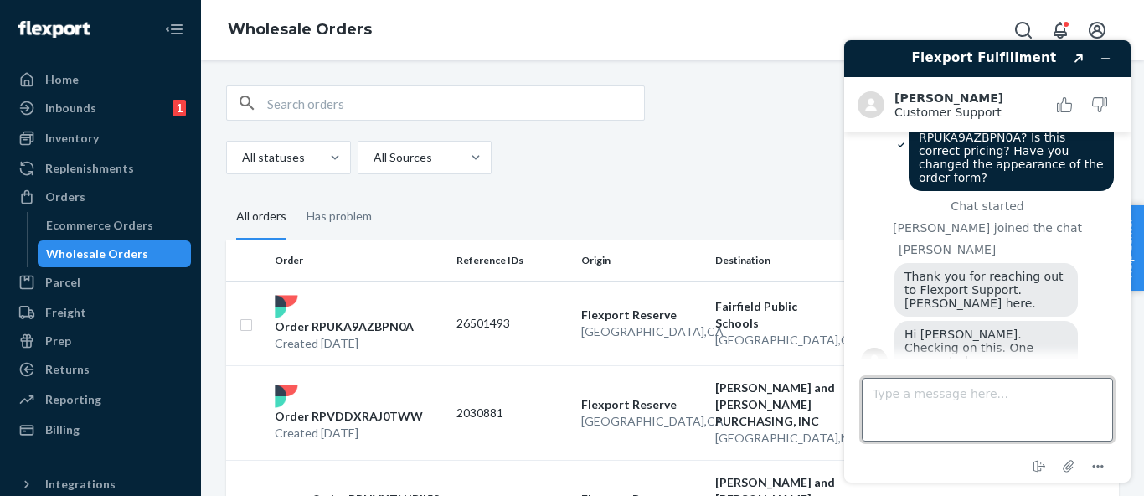
click at [945, 392] on textarea "Type a message here..." at bounding box center [987, 410] width 251 height 64
type textarea "Thanks"
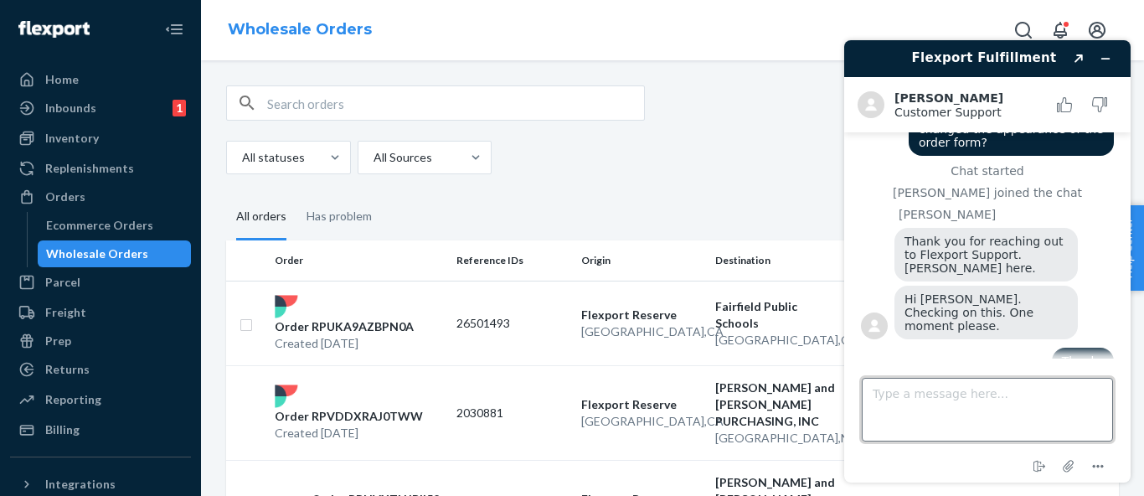
scroll to position [168, 0]
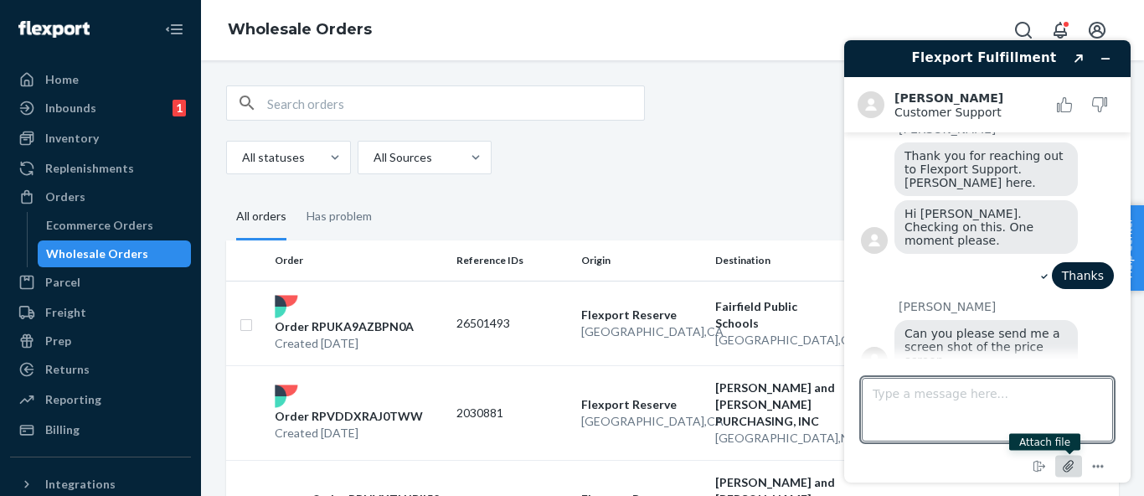
click at [1073, 468] on icon "Attach file" at bounding box center [1068, 466] width 31 height 31
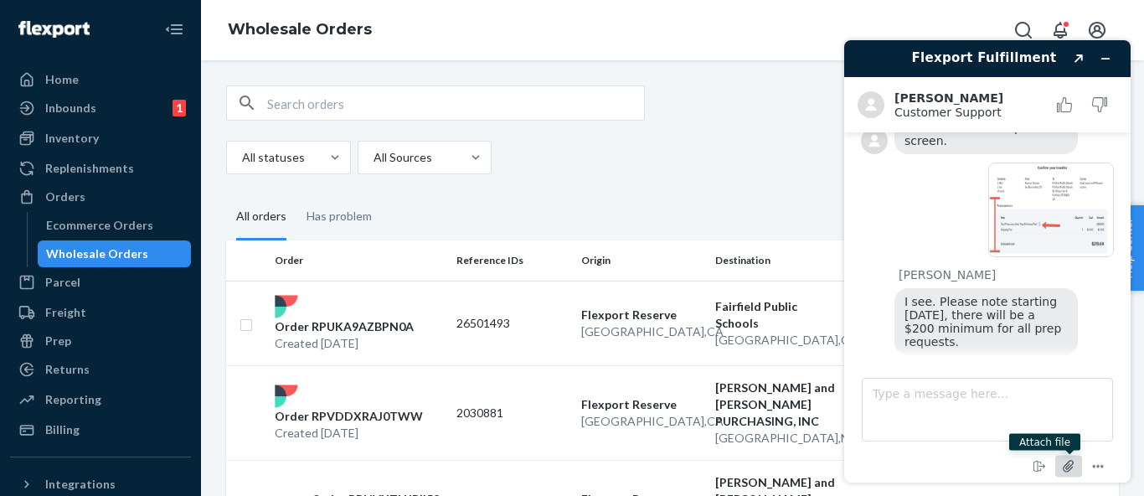
scroll to position [441, 0]
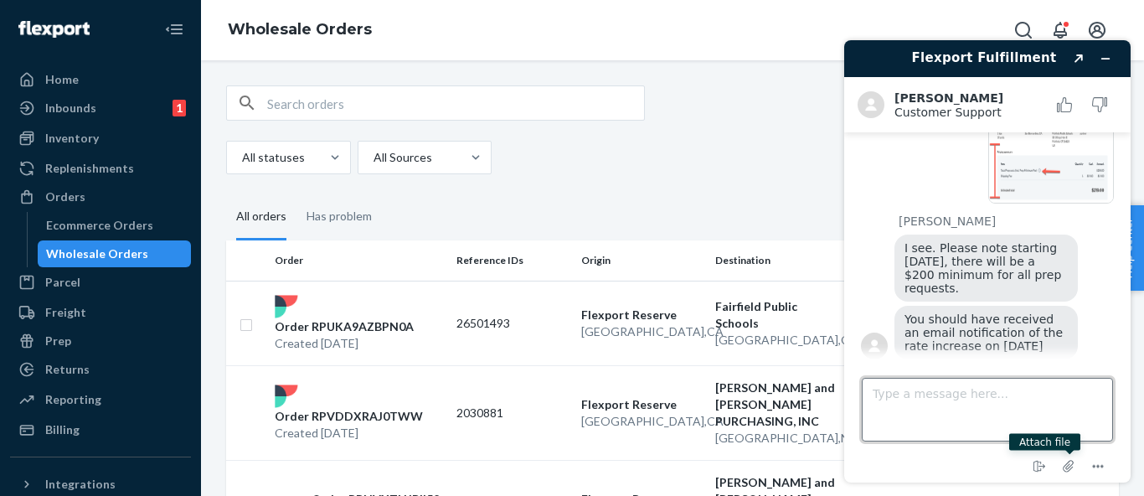
click at [923, 413] on textarea "Type a message here..." at bounding box center [987, 410] width 251 height 64
type textarea "Okay. Thanks."
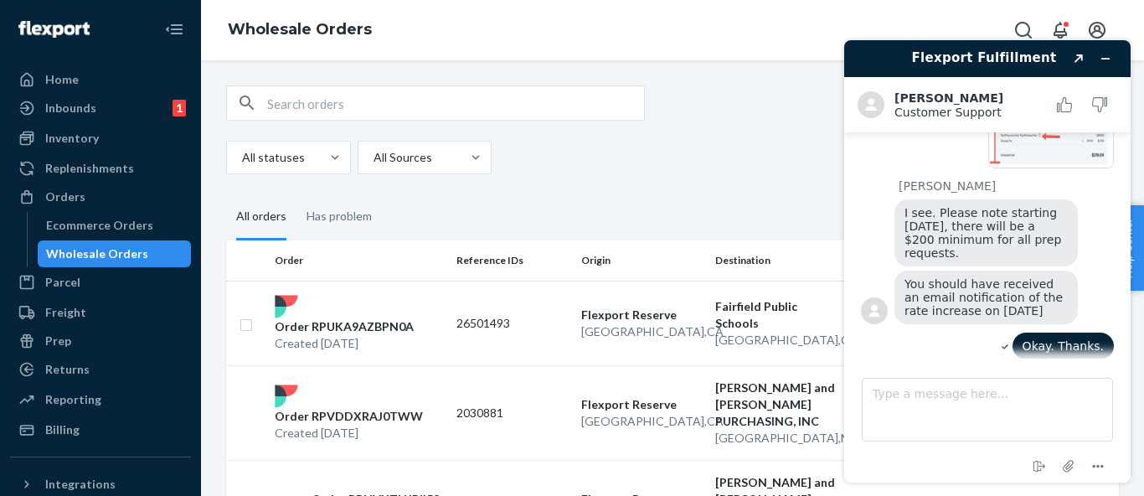
drag, startPoint x: 954, startPoint y: 236, endPoint x: 899, endPoint y: 189, distance: 72.5
click at [899, 199] on div "I see. Please note starting [DATE], there will be a $200 minimum for all prep r…" at bounding box center [985, 232] width 183 height 67
copy span "I see. Please note starting [DATE], there will be a $200 minimum for all prep r…"
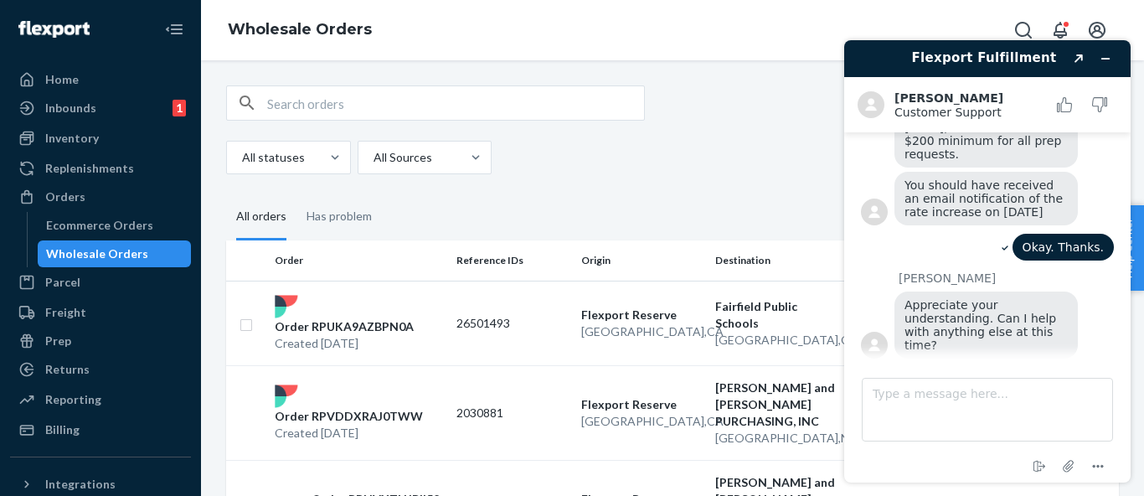
scroll to position [516, 0]
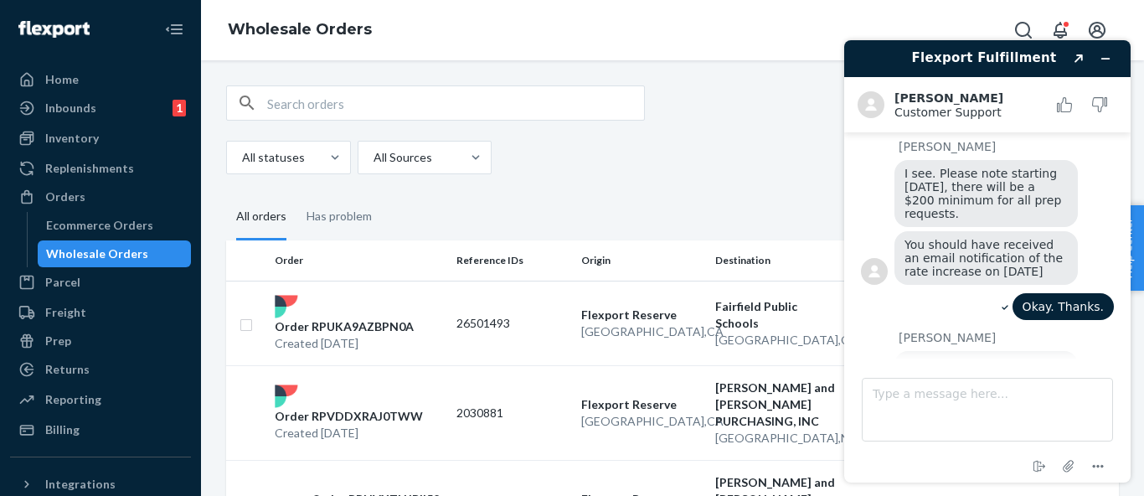
drag, startPoint x: 1044, startPoint y: 260, endPoint x: 904, endPoint y: 238, distance: 142.4
click at [904, 238] on div "You should have received an email notification of the rate increase on [DATE]" at bounding box center [985, 258] width 183 height 54
copy span "You should have received an email notification of the rate increase on [DATE]"
click at [1109, 53] on icon "Minimize widget" at bounding box center [1106, 59] width 12 height 12
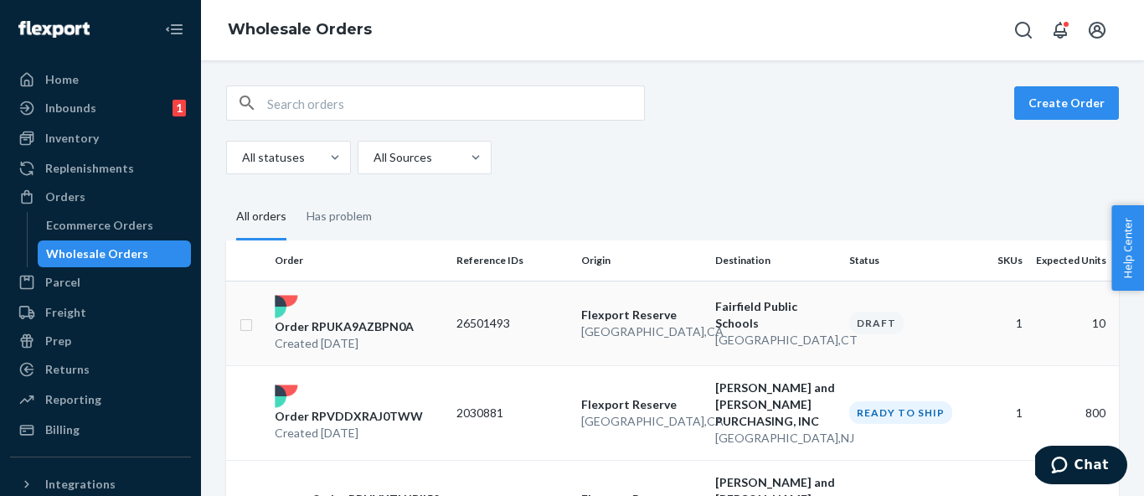
click at [522, 312] on td "26501493" at bounding box center [512, 323] width 125 height 85
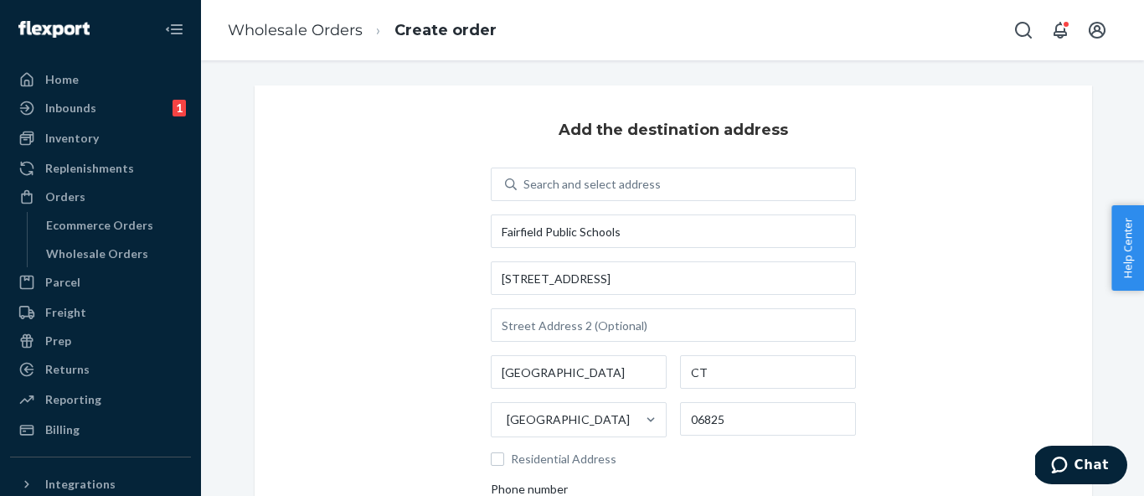
scroll to position [309, 0]
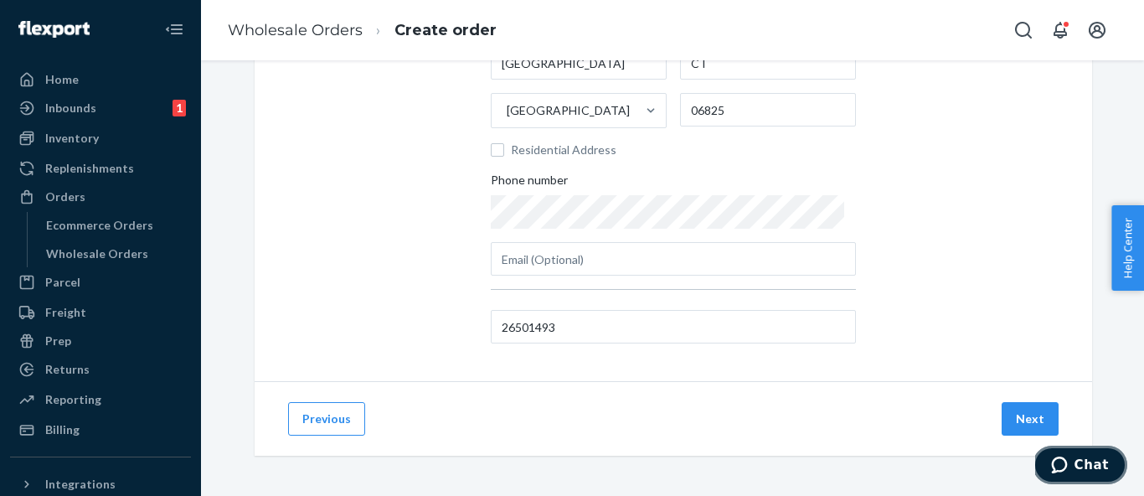
click at [1102, 468] on span "Chat" at bounding box center [1091, 464] width 34 height 15
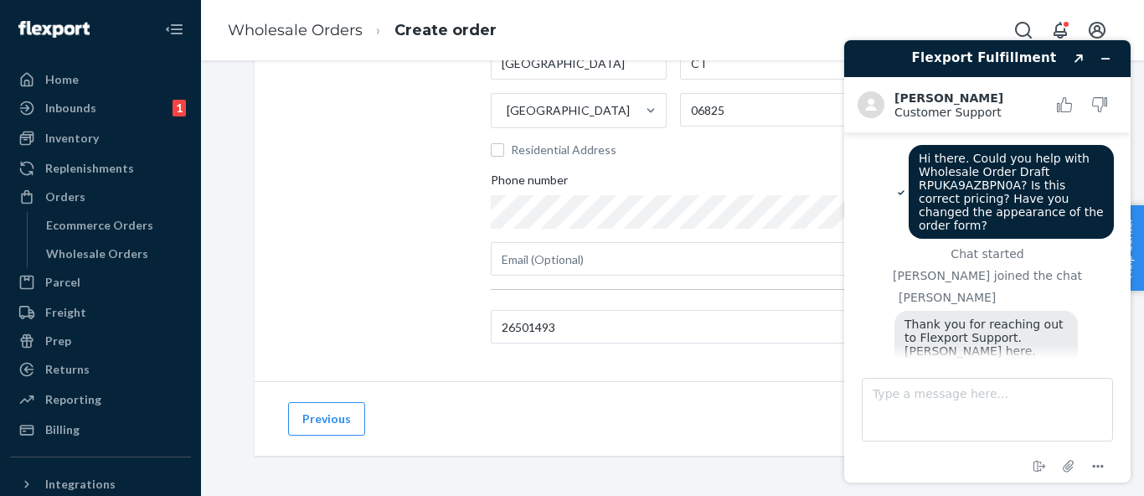
scroll to position [575, 0]
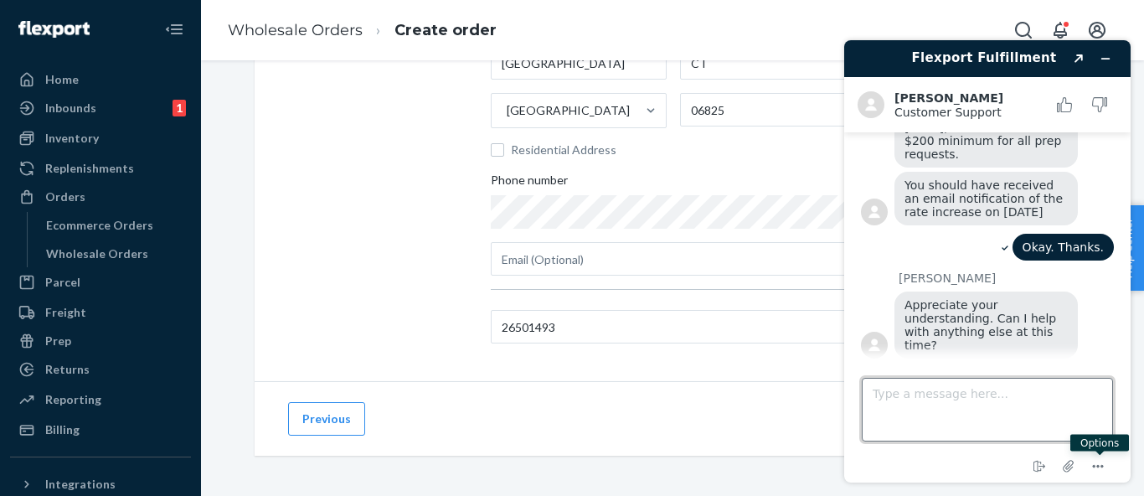
click at [1015, 401] on textarea "Type a message here..." at bounding box center [987, 410] width 251 height 64
type textarea "H"
type textarea "How do I delete that draft?"
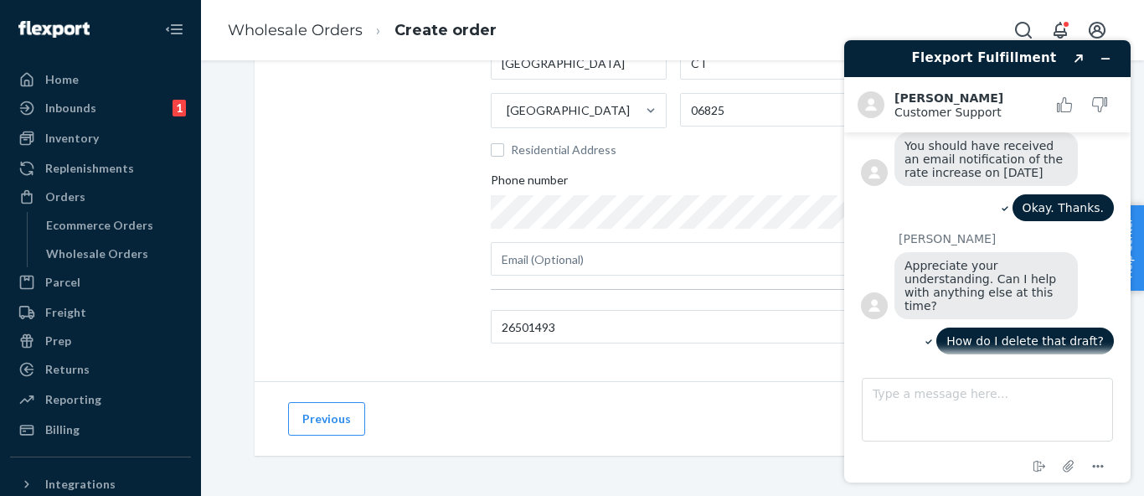
scroll to position [822, 0]
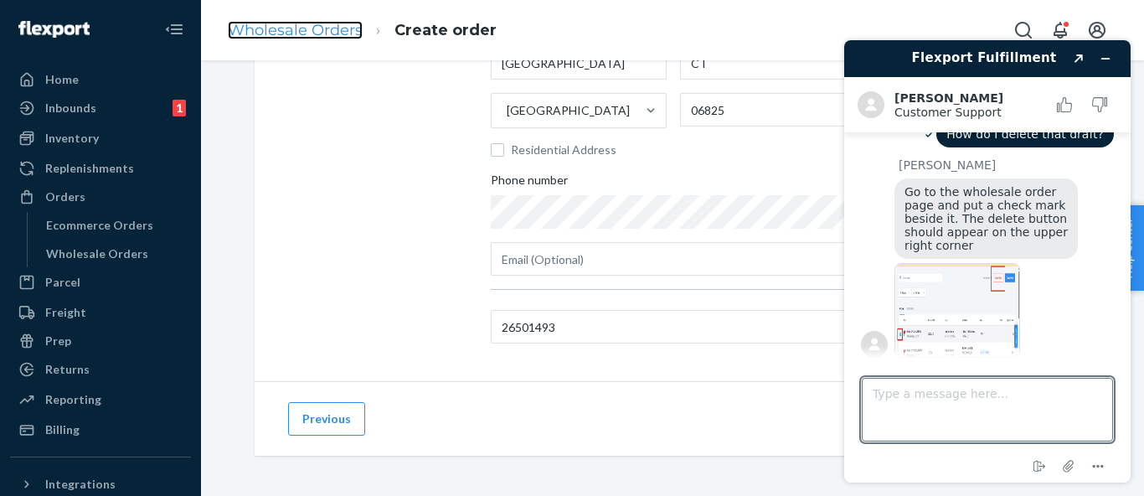
click at [306, 30] on link "Wholesale Orders" at bounding box center [295, 30] width 135 height 18
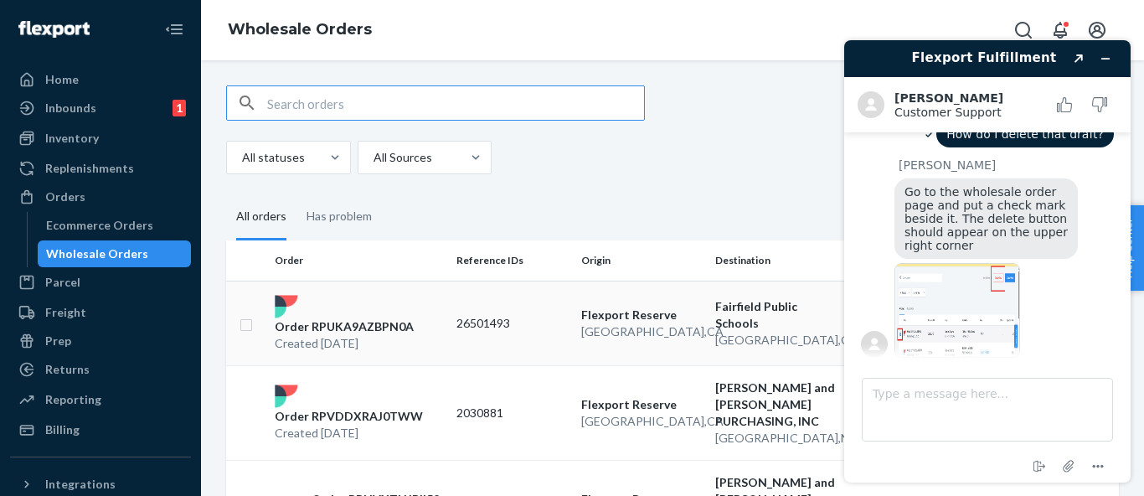
click at [248, 325] on input "checkbox" at bounding box center [246, 323] width 13 height 18
checkbox input "true"
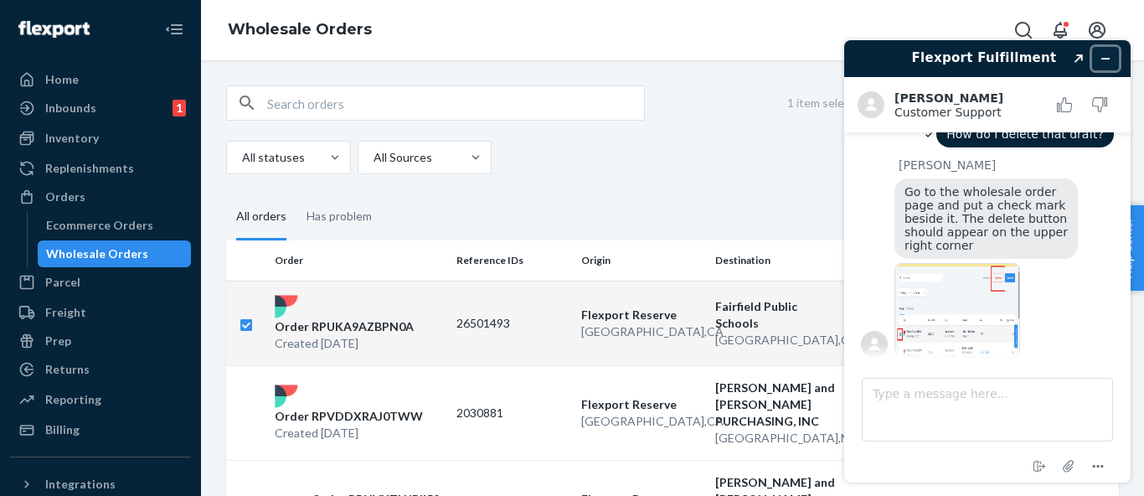
click at [1110, 63] on icon "Minimize widget" at bounding box center [1106, 59] width 12 height 12
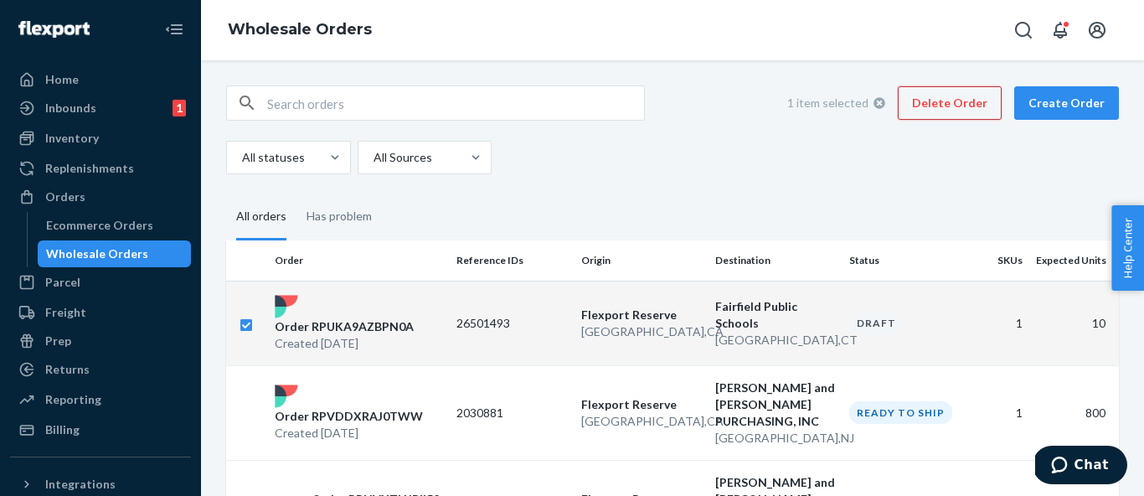
click at [979, 100] on button "Delete Order" at bounding box center [950, 102] width 104 height 33
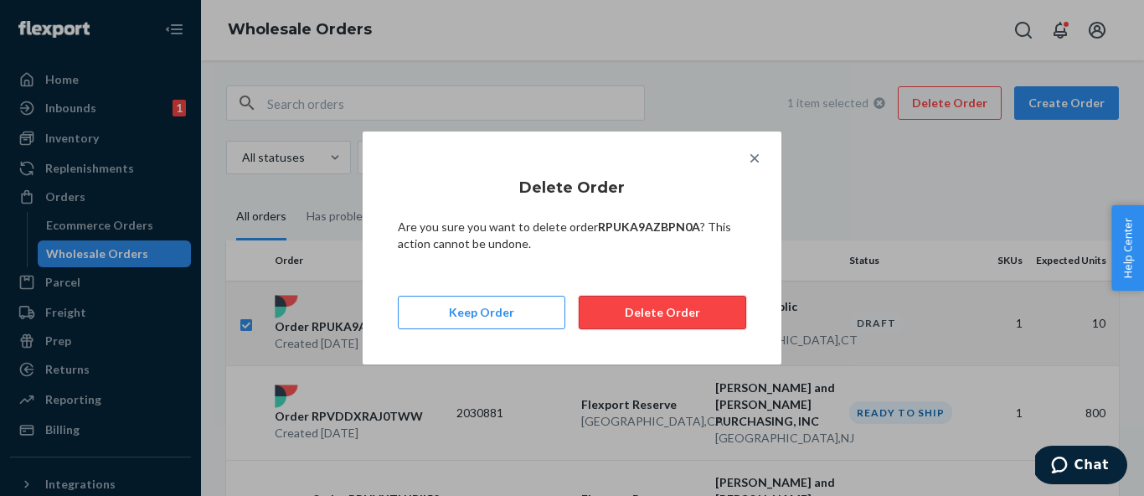
click at [672, 310] on button "Delete Order" at bounding box center [662, 312] width 167 height 33
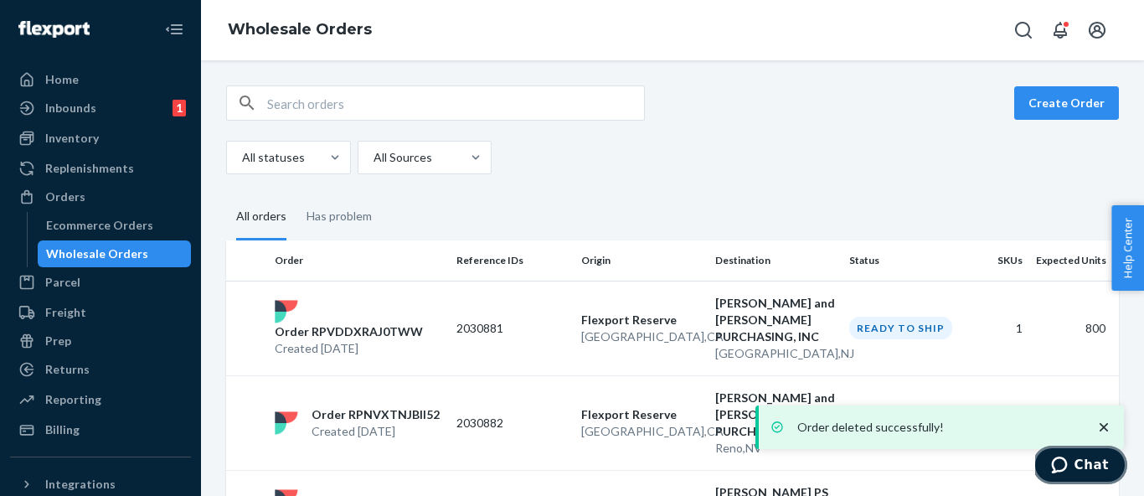
click at [1068, 448] on button "Chat" at bounding box center [1080, 465] width 95 height 39
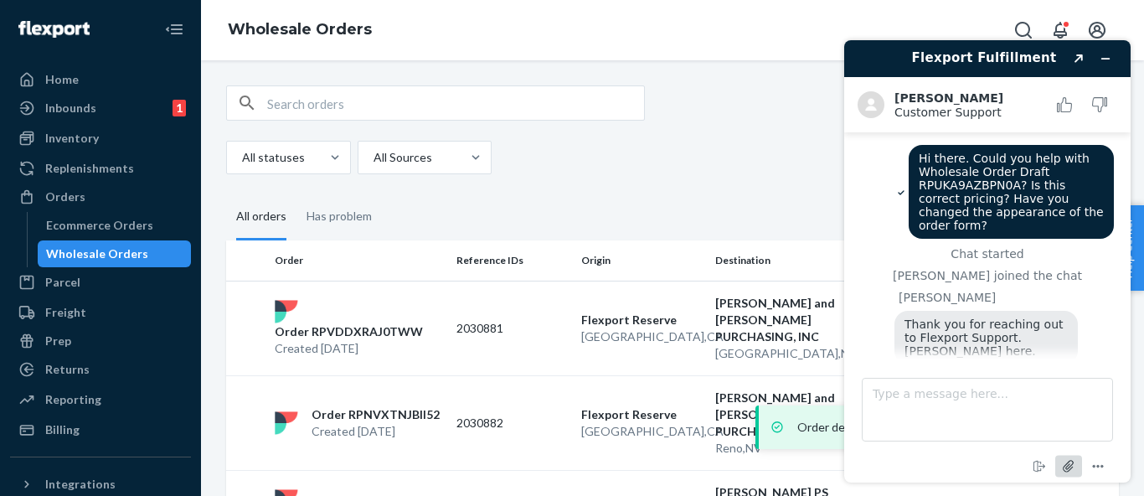
scroll to position [822, 0]
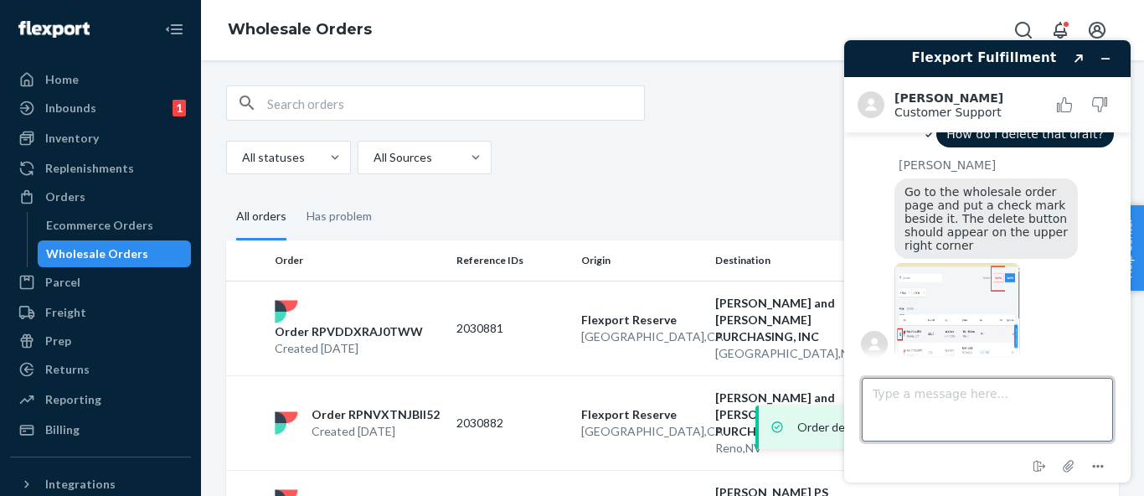
click at [1009, 440] on textarea "Type a message here..." at bounding box center [987, 410] width 251 height 64
type textarea "Thanks"
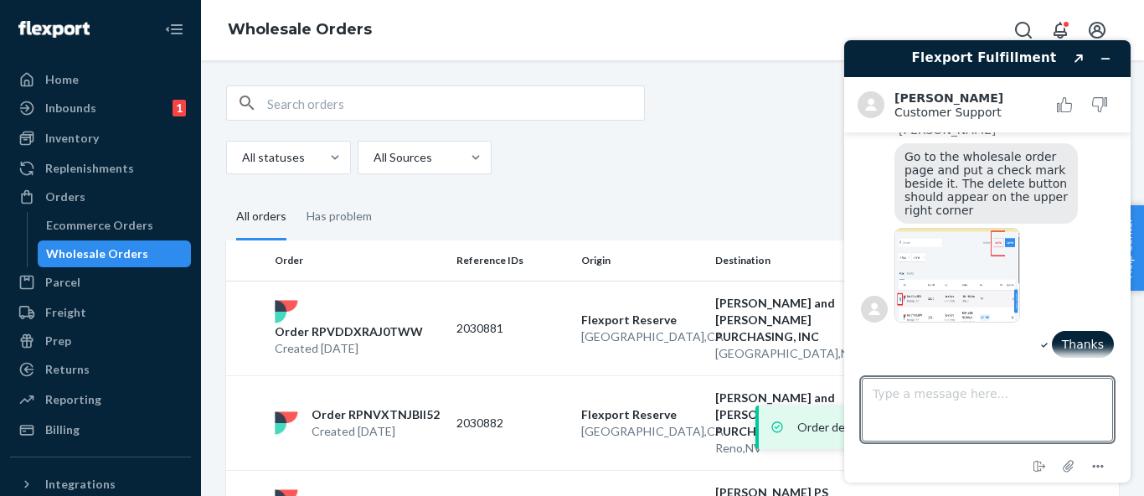
click at [688, 144] on div "All statuses All Sources" at bounding box center [666, 157] width 880 height 33
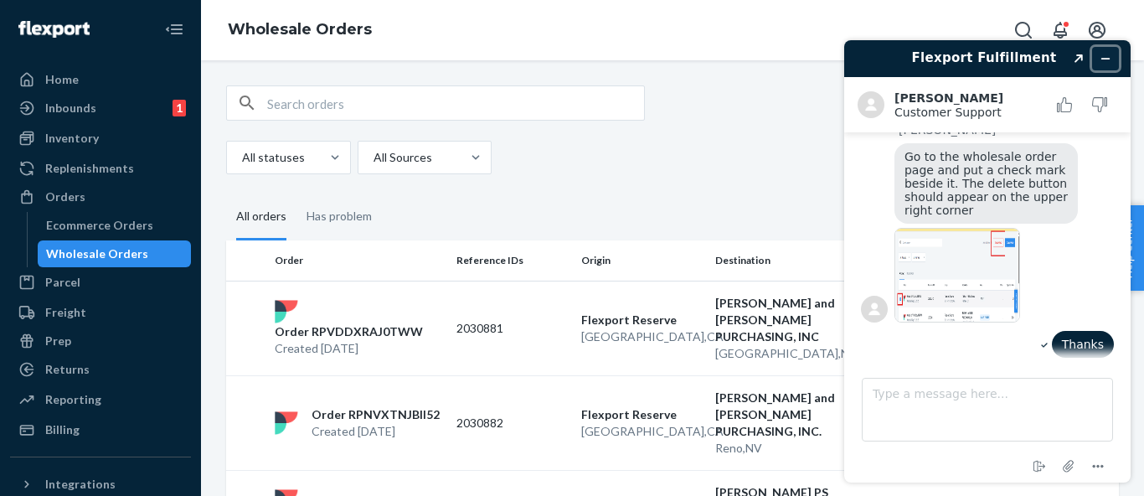
click at [1113, 53] on button "Minimize widget" at bounding box center [1105, 58] width 27 height 23
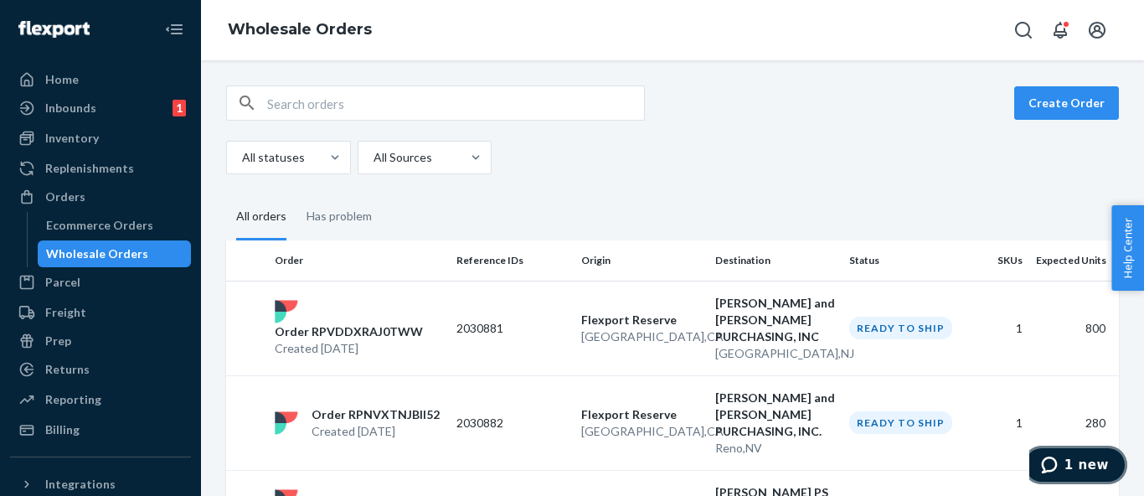
click at [1058, 471] on icon "1 new" at bounding box center [1049, 464] width 17 height 17
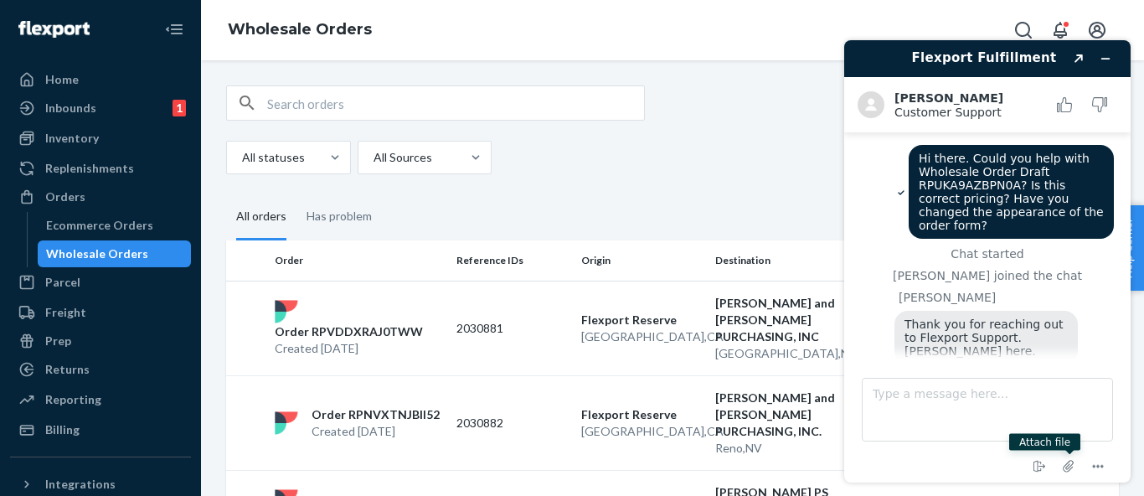
scroll to position [942, 0]
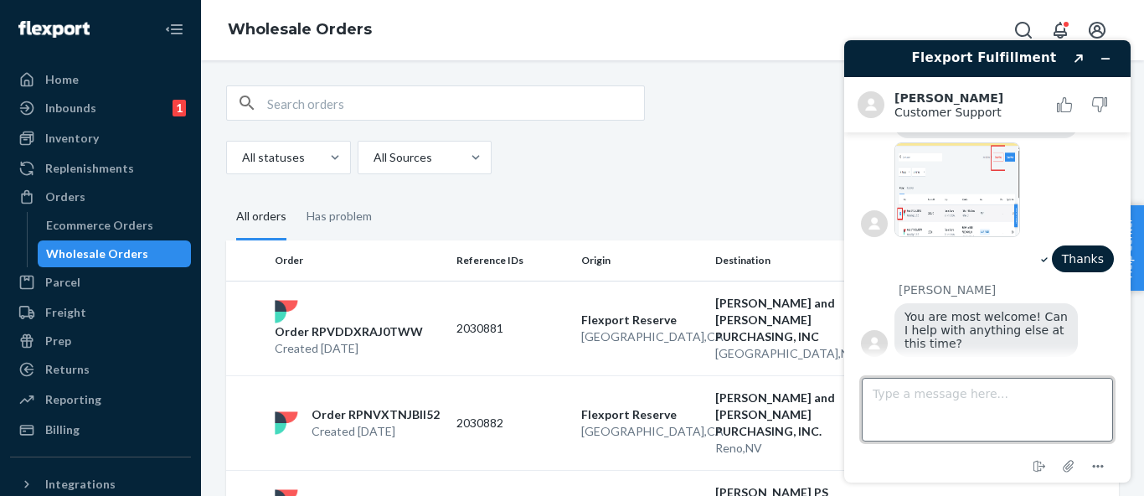
click at [956, 415] on textarea "Type a message here..." at bounding box center [987, 410] width 251 height 64
type textarea "no thanks"
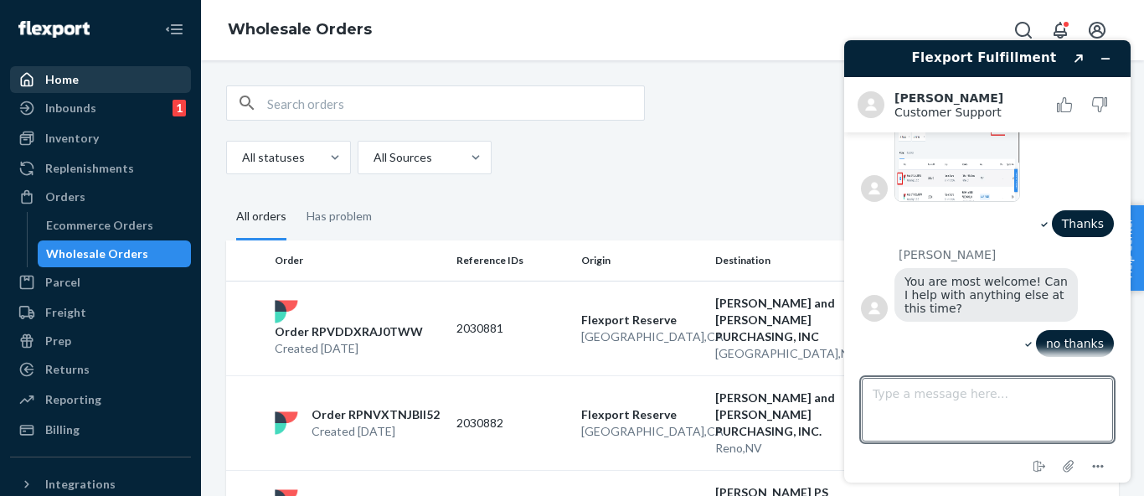
click at [107, 80] on div "Home" at bounding box center [101, 79] width 178 height 23
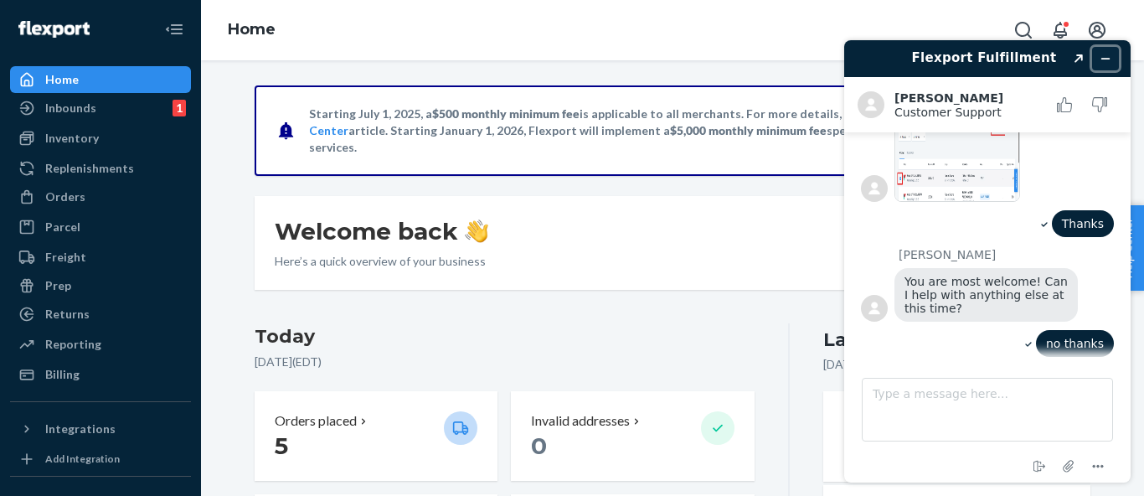
click at [1115, 60] on button "Minimize widget" at bounding box center [1105, 58] width 27 height 23
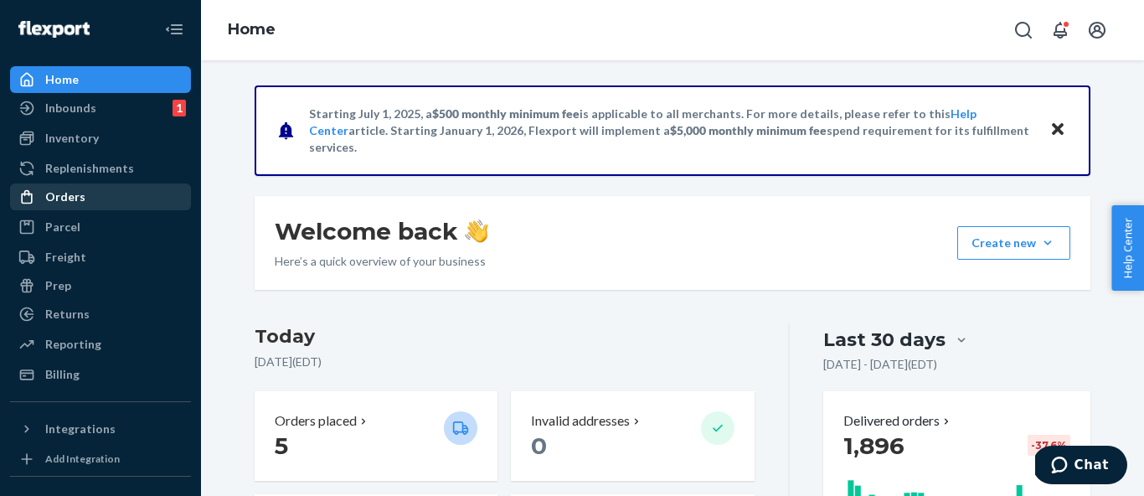
click at [118, 192] on div "Orders" at bounding box center [101, 196] width 178 height 23
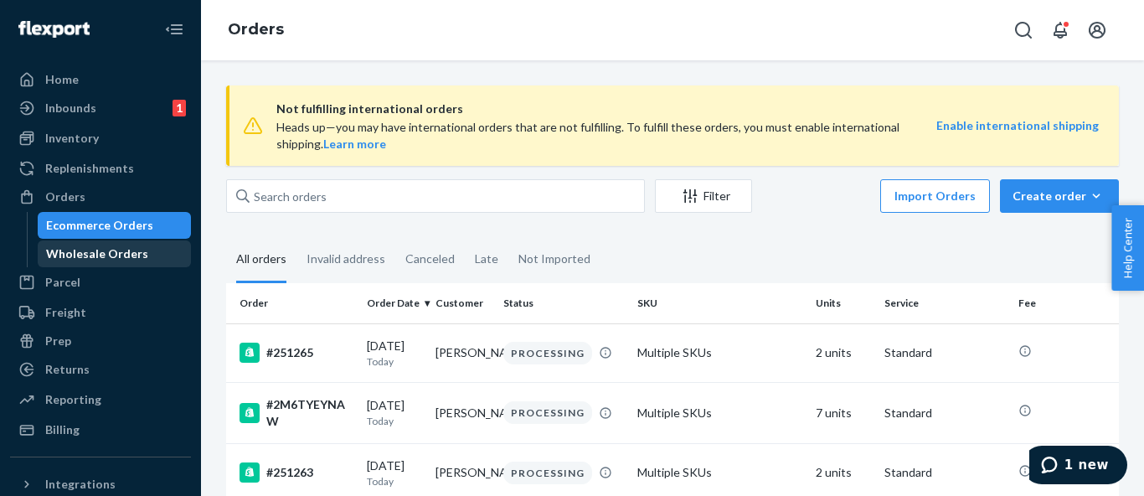
click at [126, 253] on div "Wholesale Orders" at bounding box center [97, 253] width 102 height 17
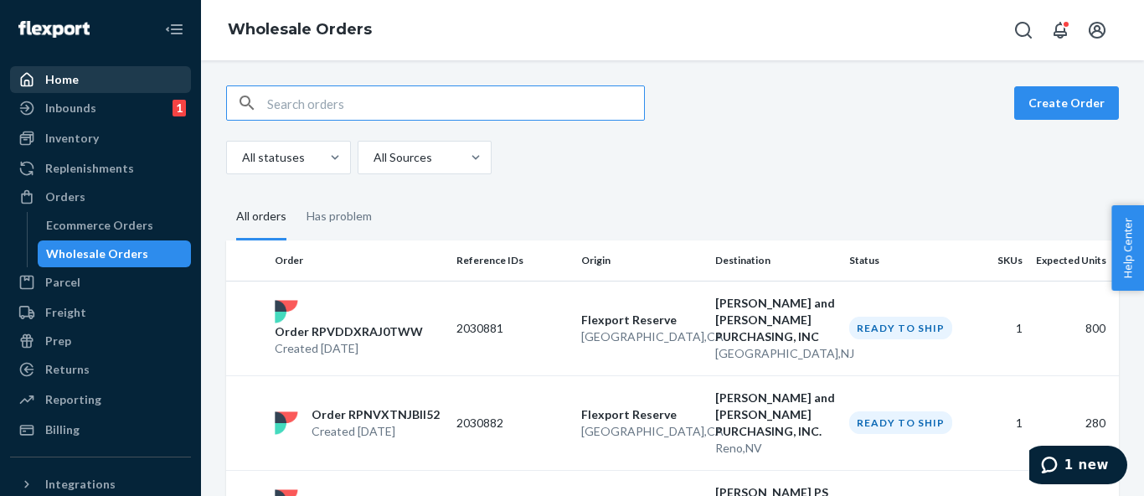
click at [129, 74] on div "Home" at bounding box center [101, 79] width 178 height 23
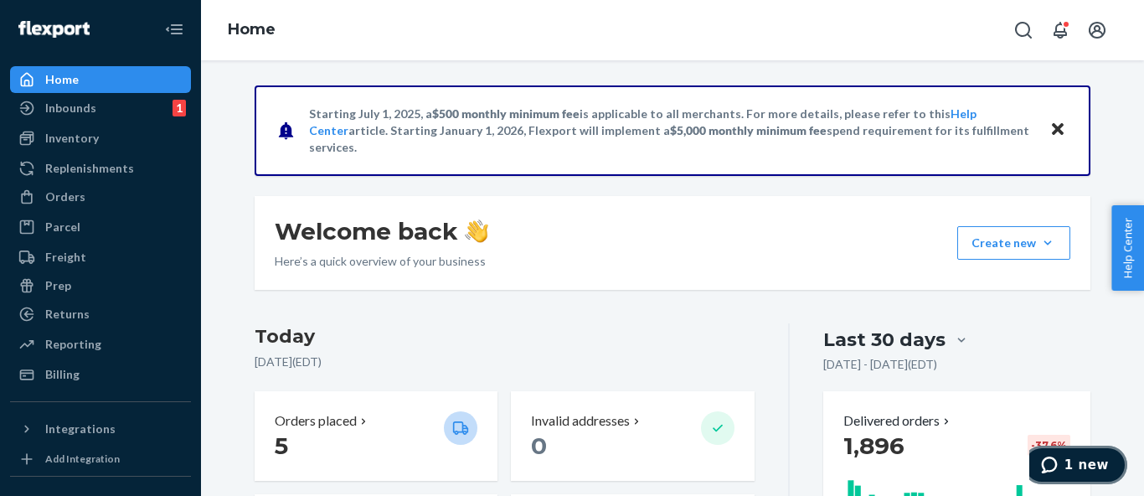
click at [1081, 466] on span "1 new" at bounding box center [1086, 464] width 44 height 15
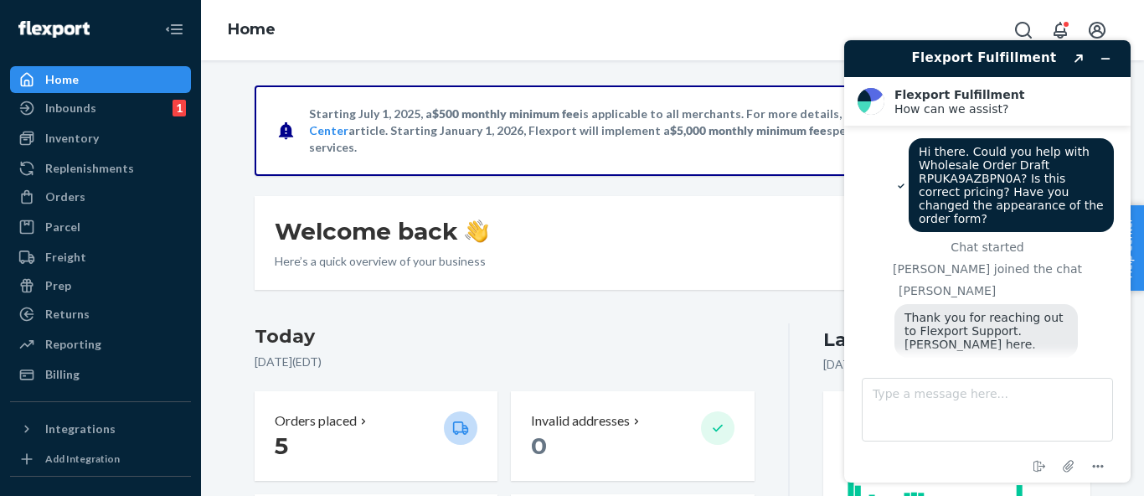
scroll to position [1141, 0]
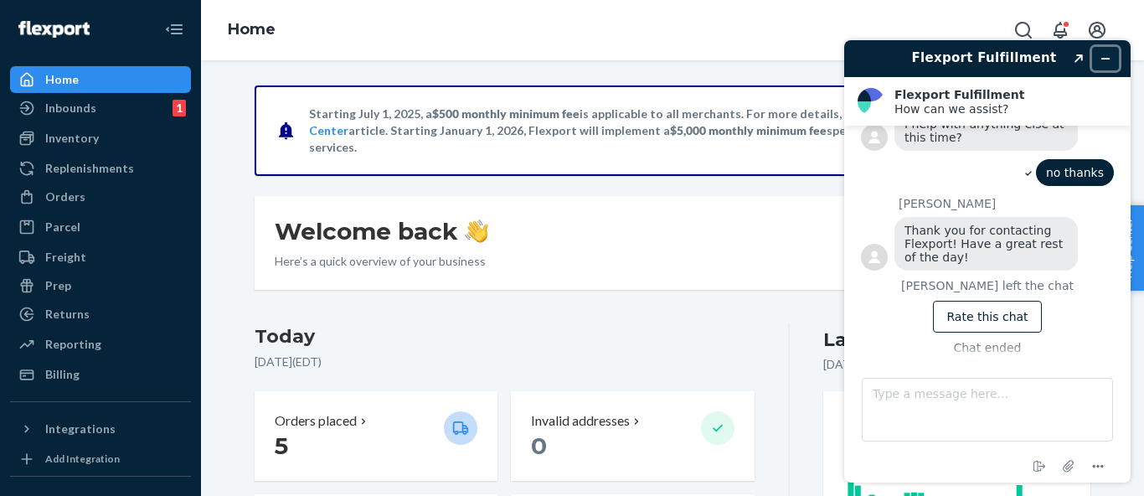
click at [1110, 56] on icon "Minimize widget" at bounding box center [1106, 59] width 12 height 12
